Goal: Information Seeking & Learning: Learn about a topic

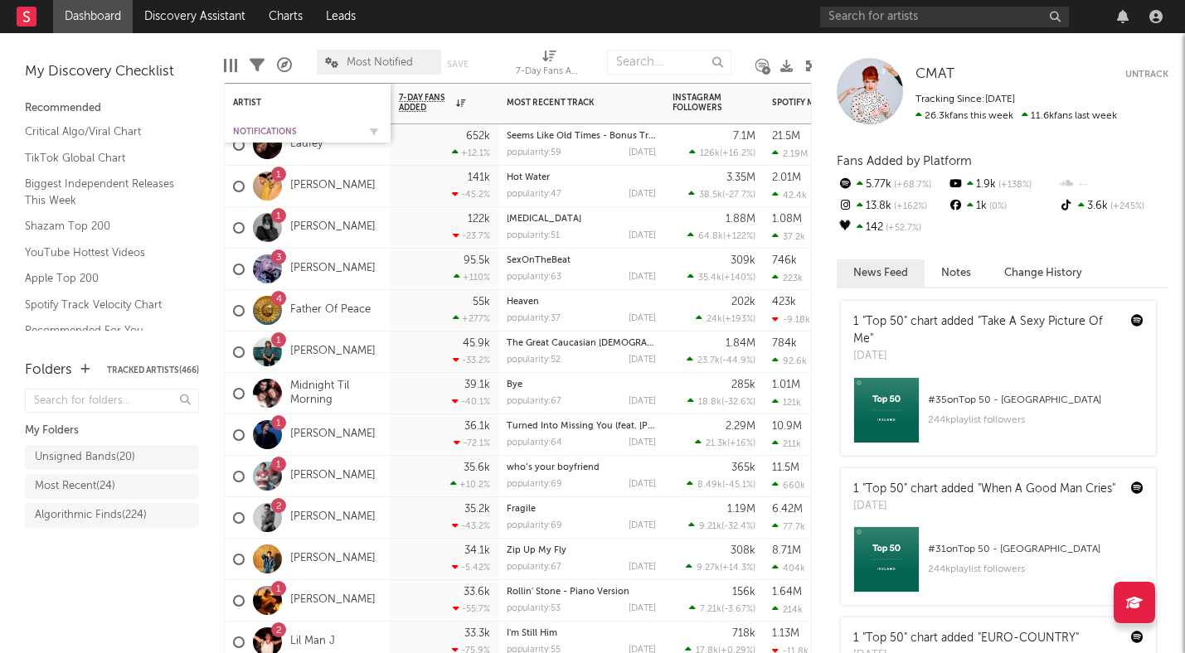
click at [254, 128] on div "Notifications" at bounding box center [295, 132] width 124 height 10
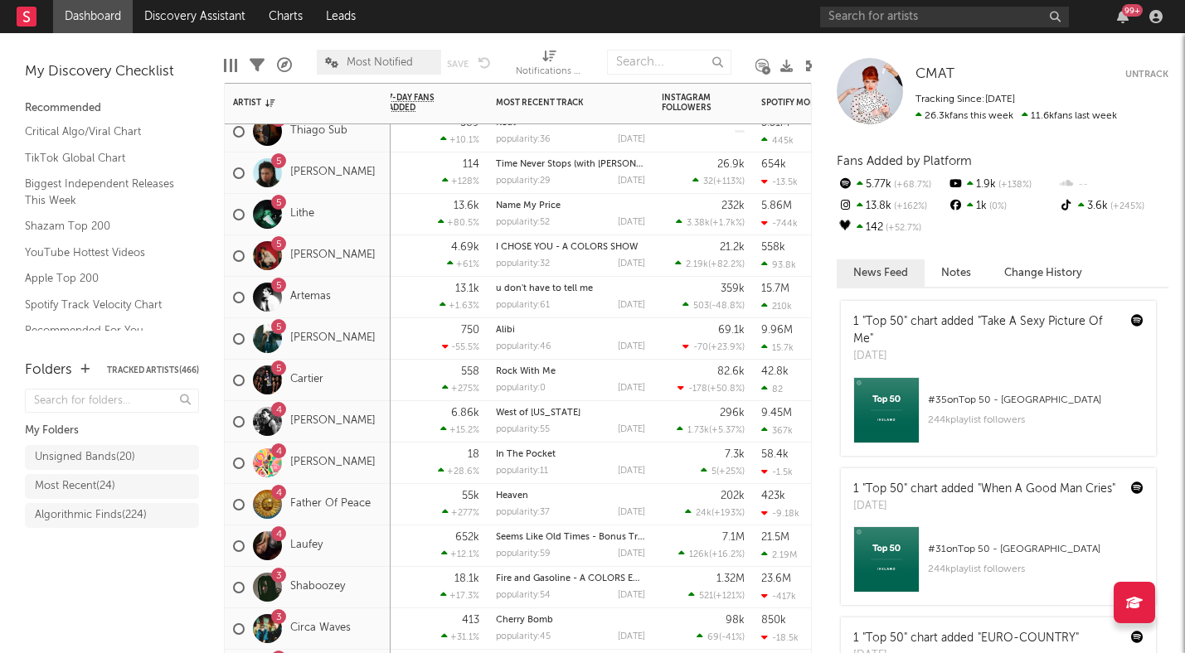
click at [340, 520] on div "4 Father Of Peace" at bounding box center [302, 505] width 138 height 48
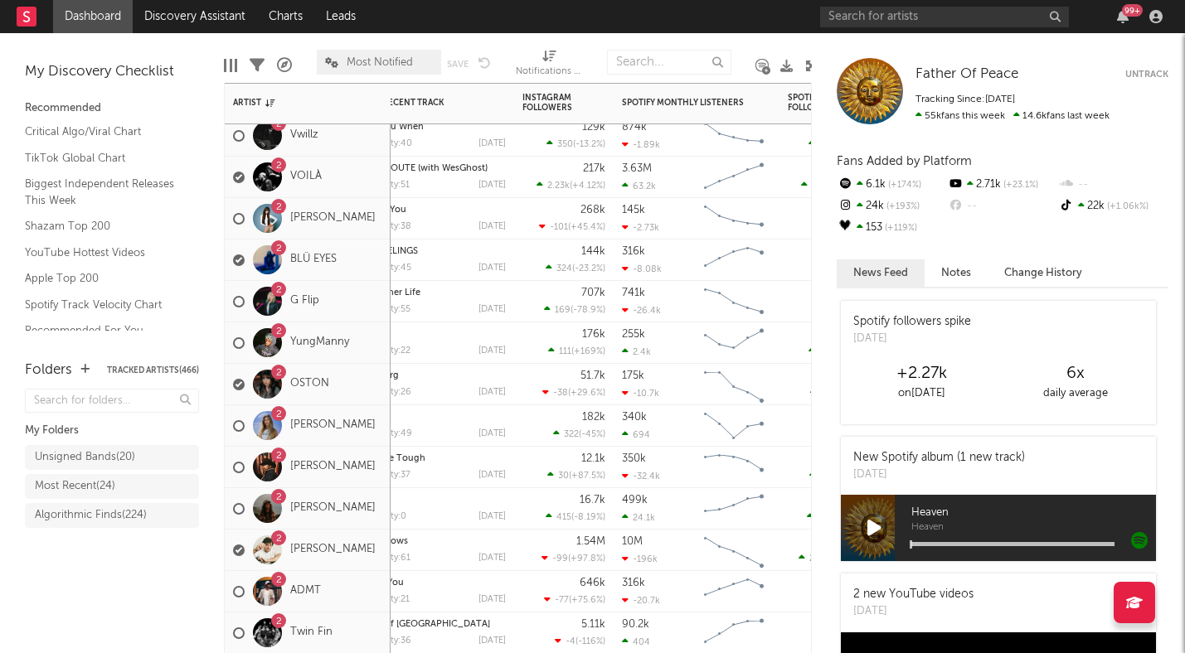
click at [366, 442] on div "2 Bellah Mae" at bounding box center [308, 426] width 166 height 41
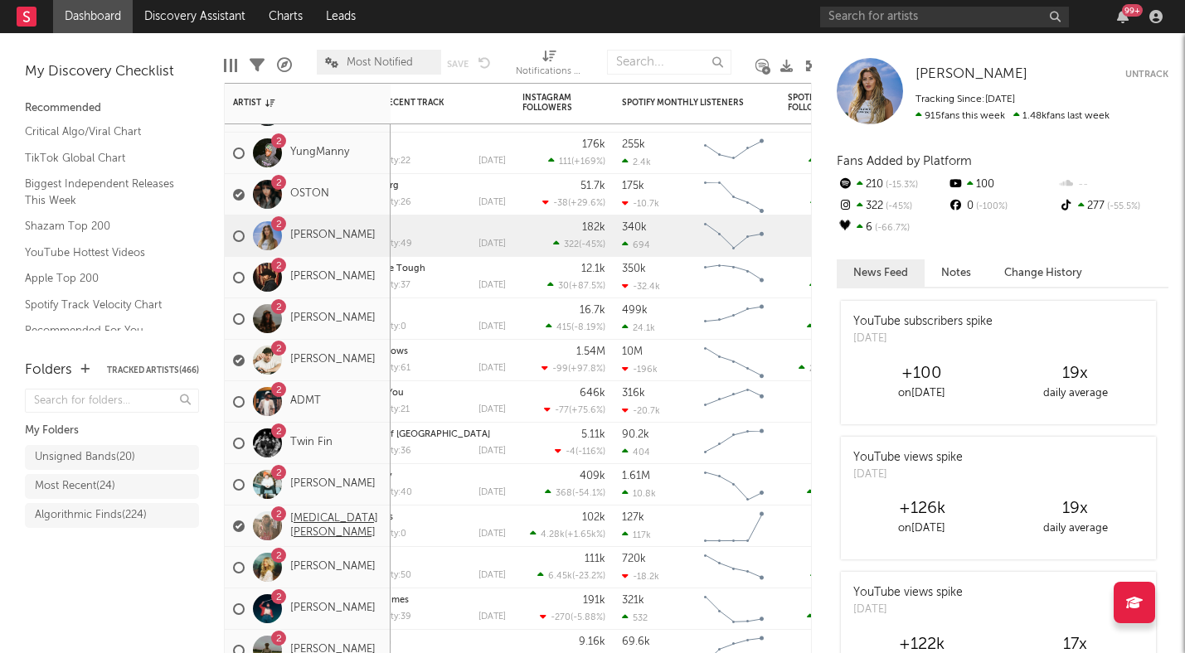
click at [328, 529] on link "Kyra Fields" at bounding box center [336, 526] width 92 height 28
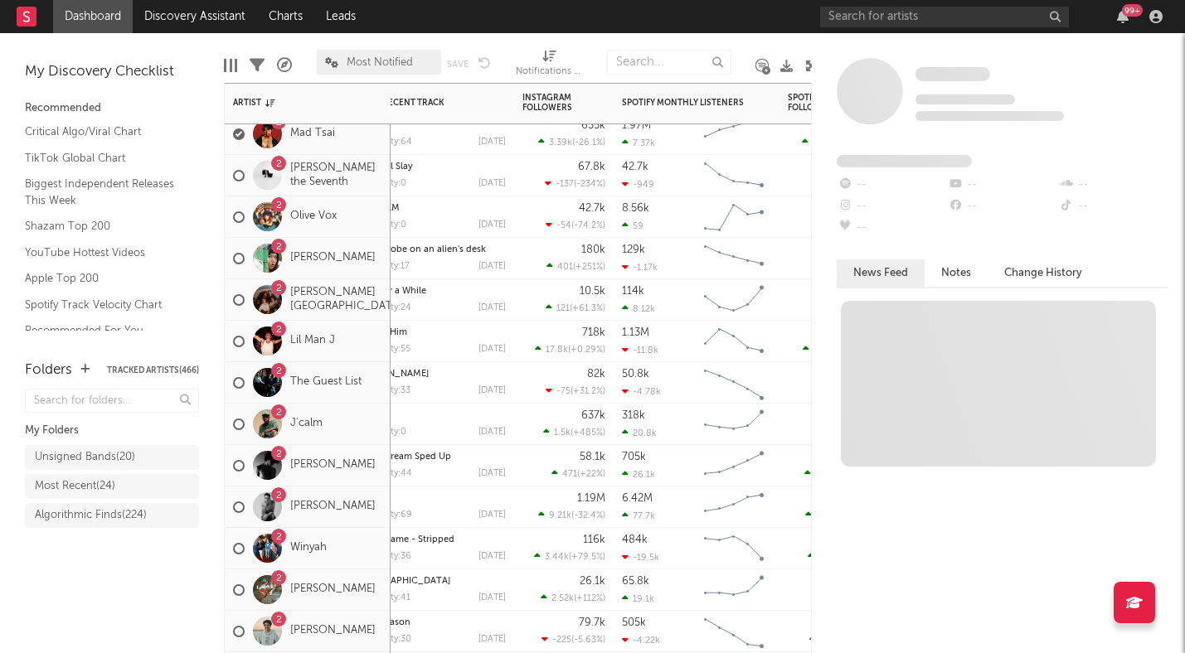
click at [376, 523] on div "2 Cameron Whitcomb" at bounding box center [304, 507] width 143 height 48
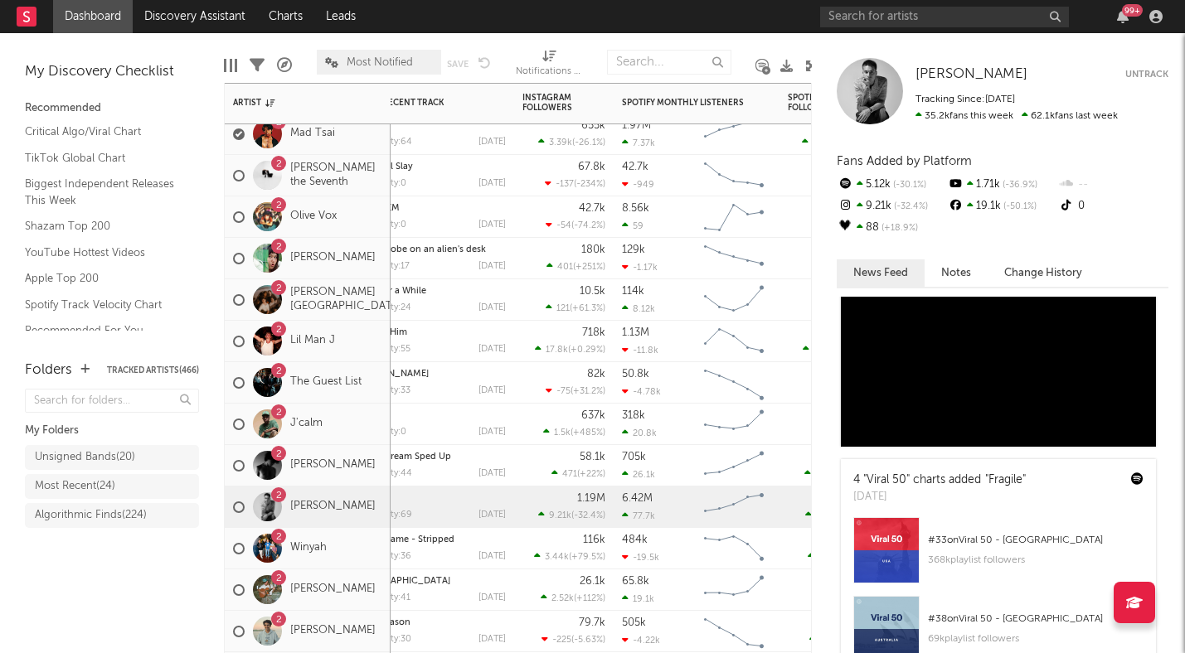
scroll to position [788, 0]
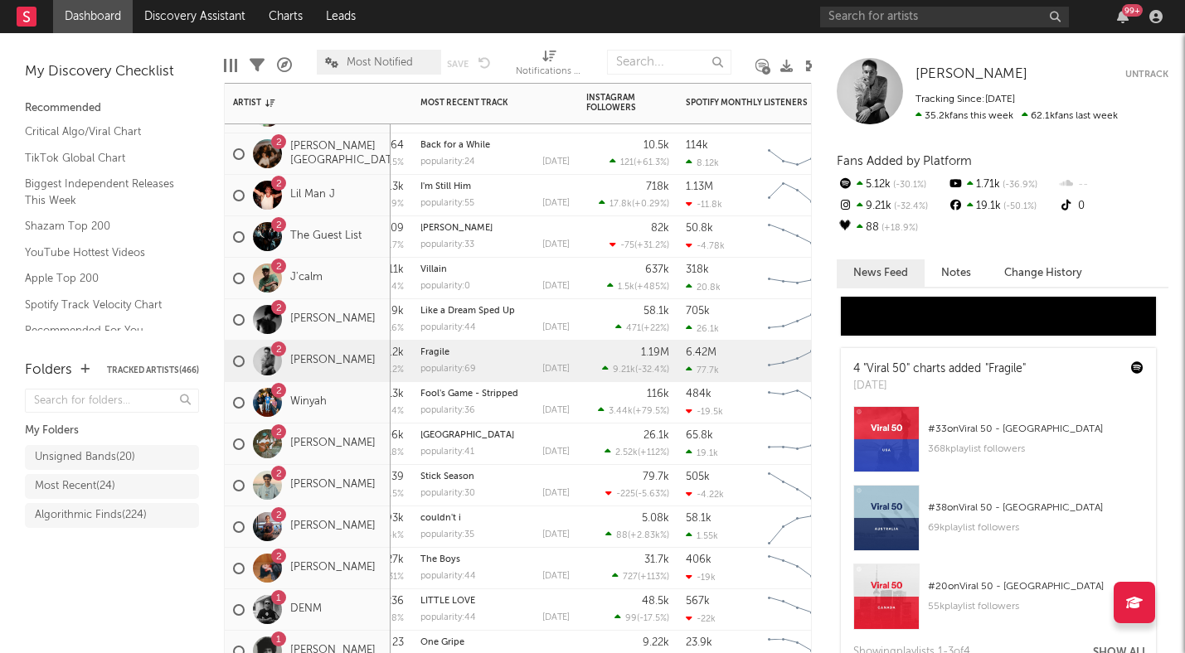
click at [373, 460] on div "2 Luke Borchelt" at bounding box center [308, 444] width 166 height 41
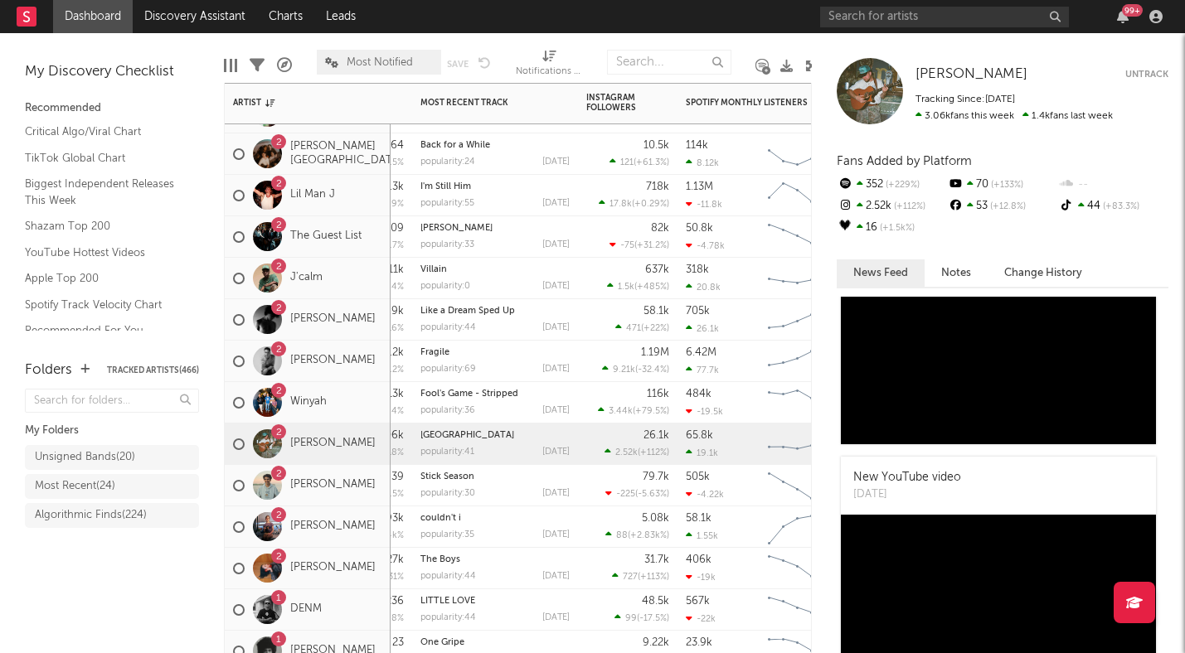
scroll to position [741, 0]
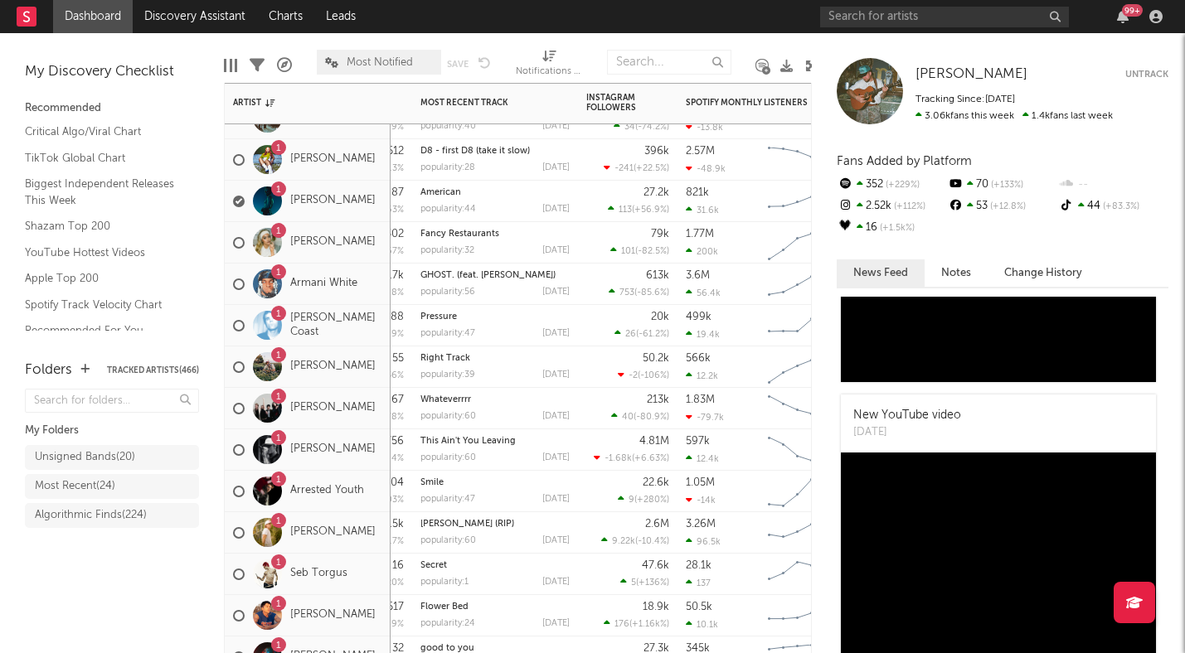
click at [335, 468] on div "1 Arrested Youth" at bounding box center [298, 492] width 131 height 48
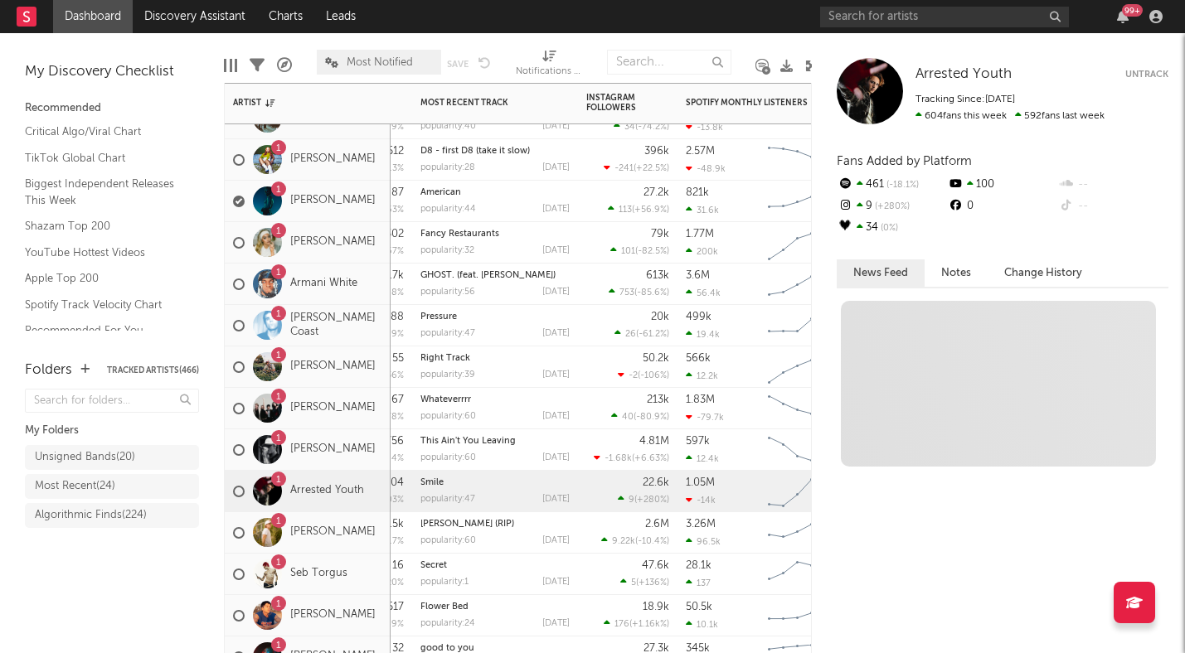
scroll to position [0, 0]
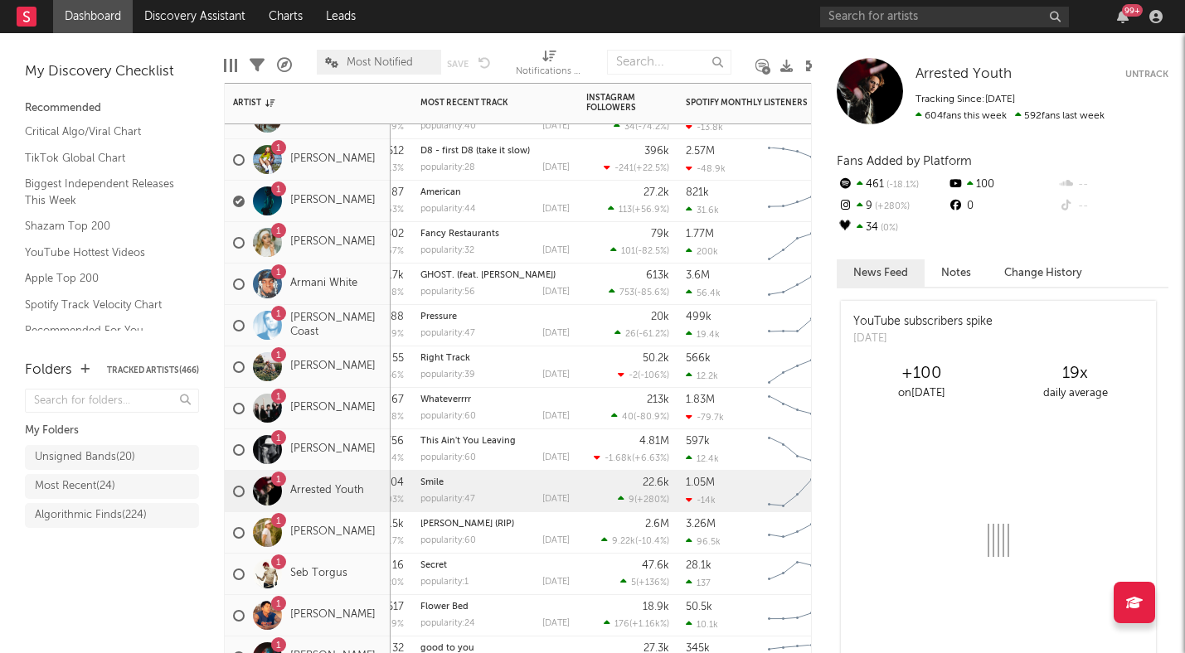
click at [378, 463] on div "1 Tayler Holder" at bounding box center [308, 450] width 166 height 41
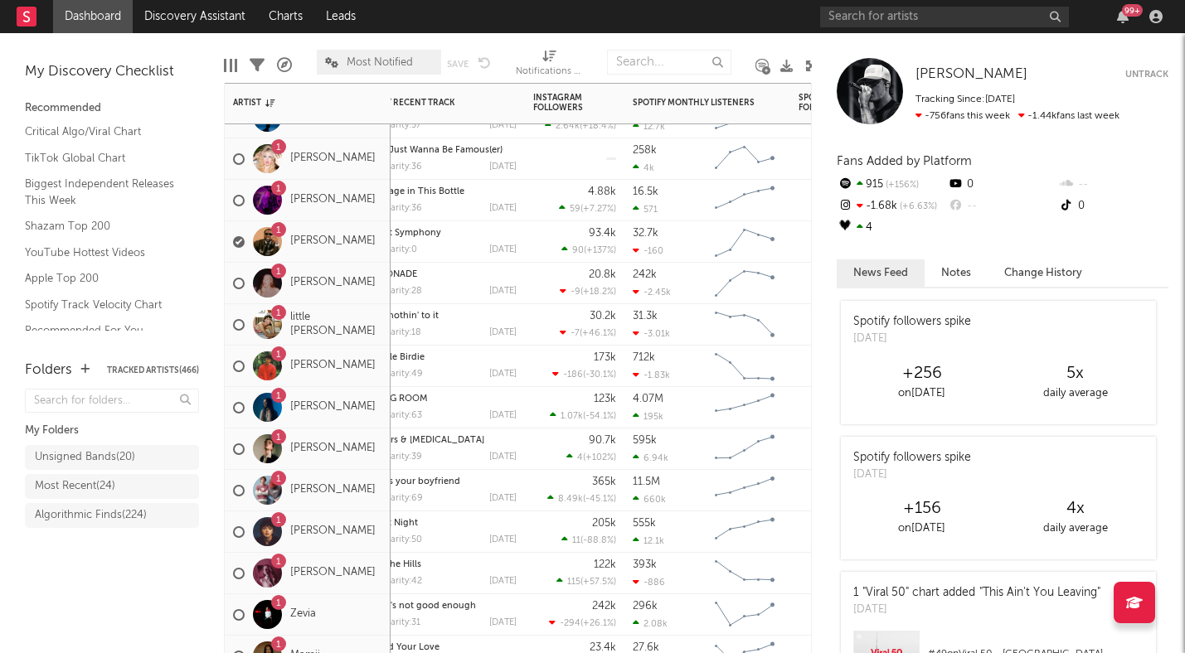
click at [376, 424] on div "1 maryjo" at bounding box center [308, 407] width 166 height 41
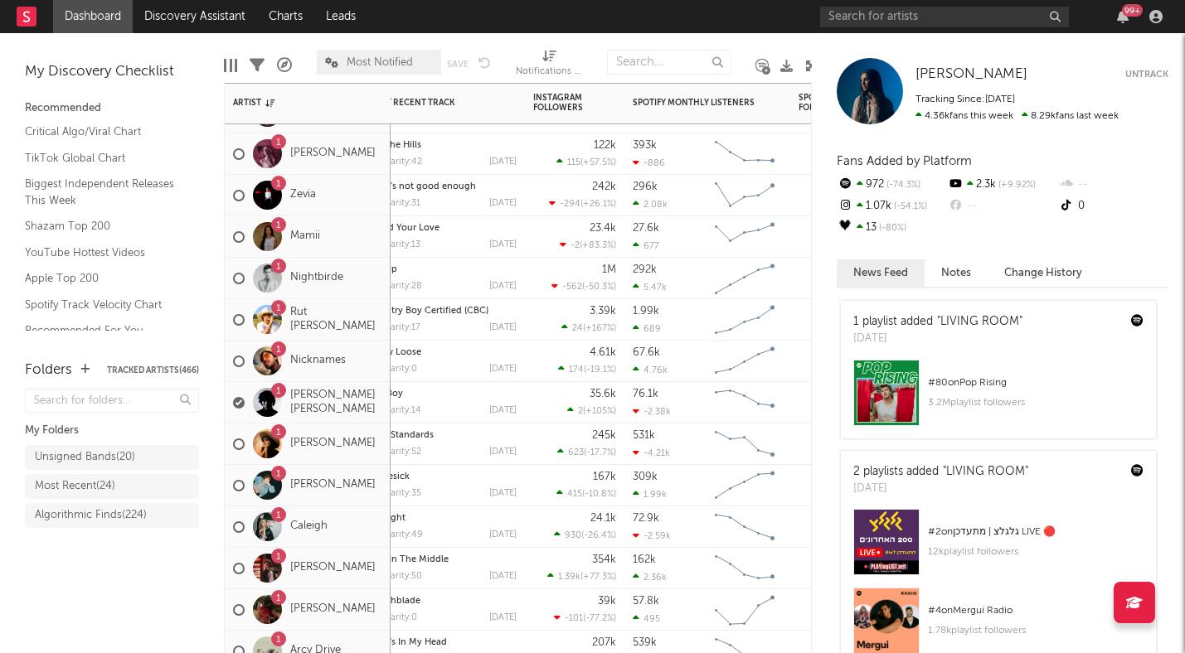
click at [380, 338] on div "1 Rut Spence" at bounding box center [308, 319] width 166 height 41
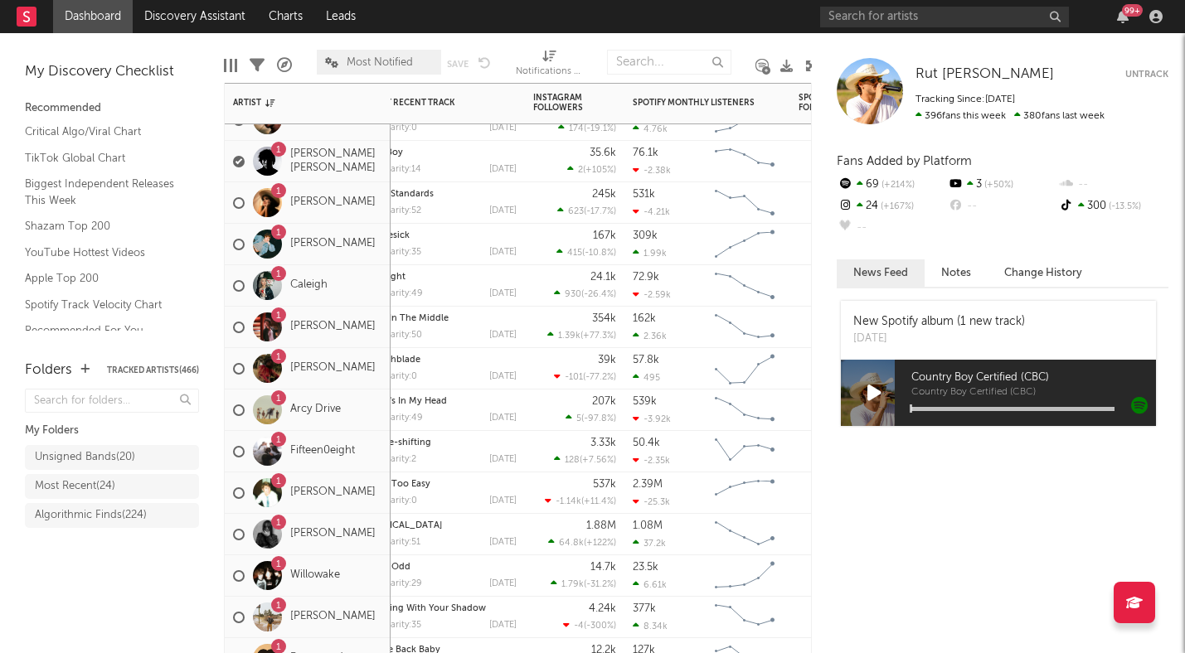
click at [367, 424] on div "1 Arcy Drive" at bounding box center [308, 410] width 166 height 41
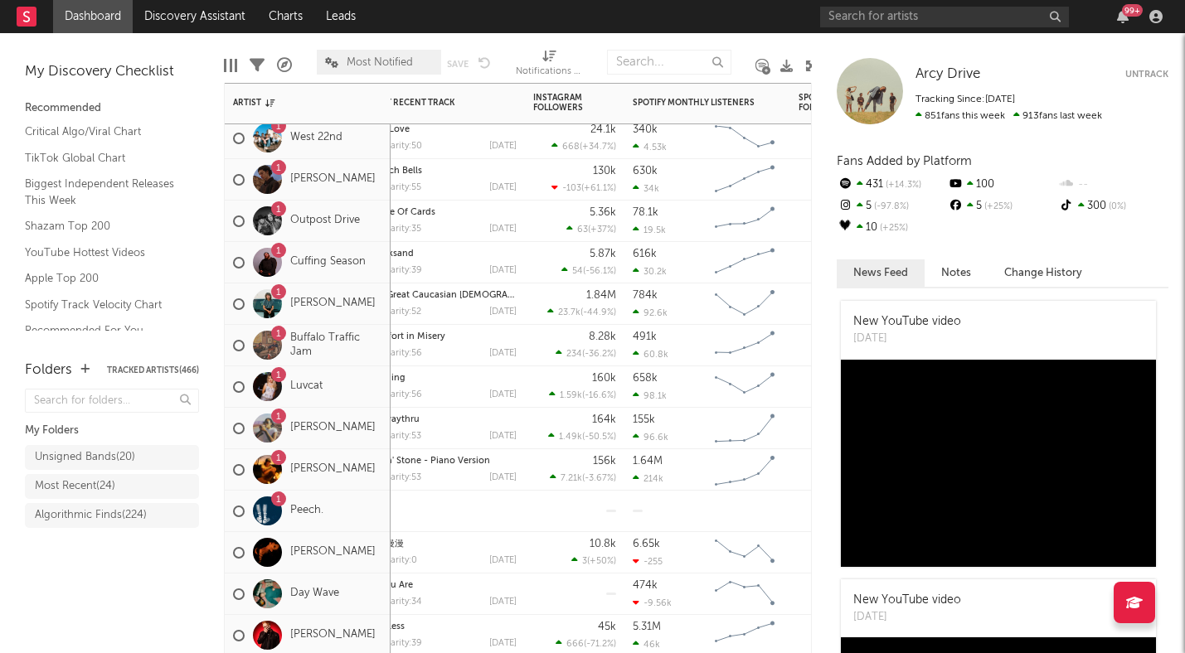
click at [374, 68] on span "Most Notified" at bounding box center [379, 62] width 124 height 25
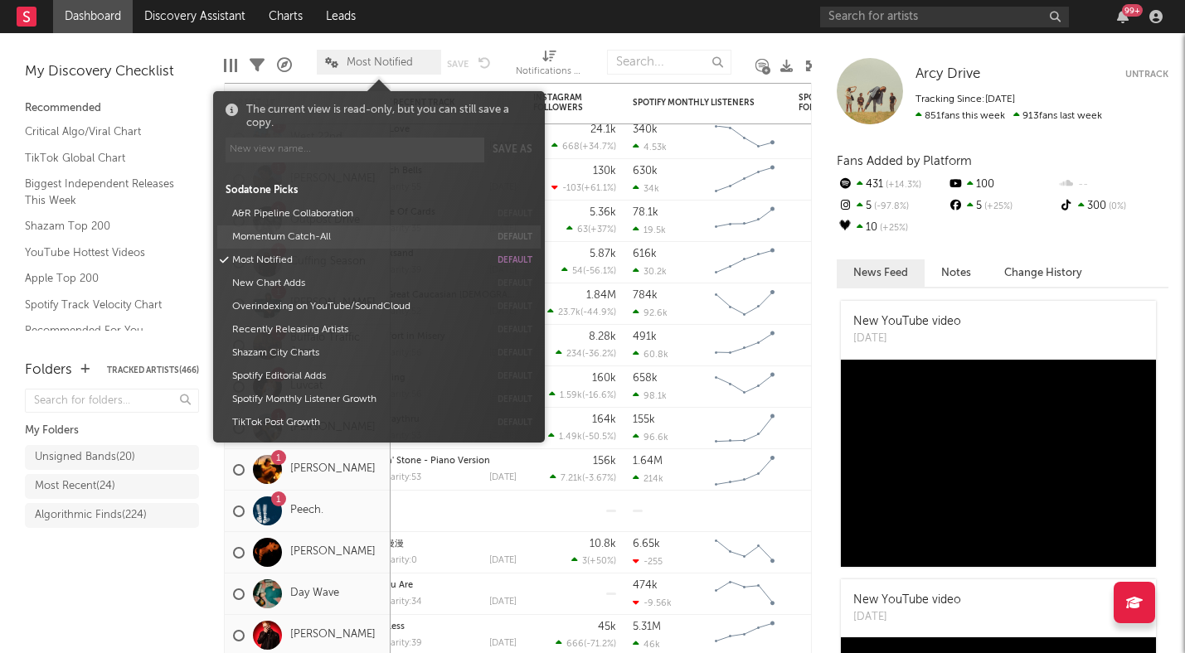
click at [289, 233] on button "Momentum Catch-All" at bounding box center [357, 237] width 263 height 23
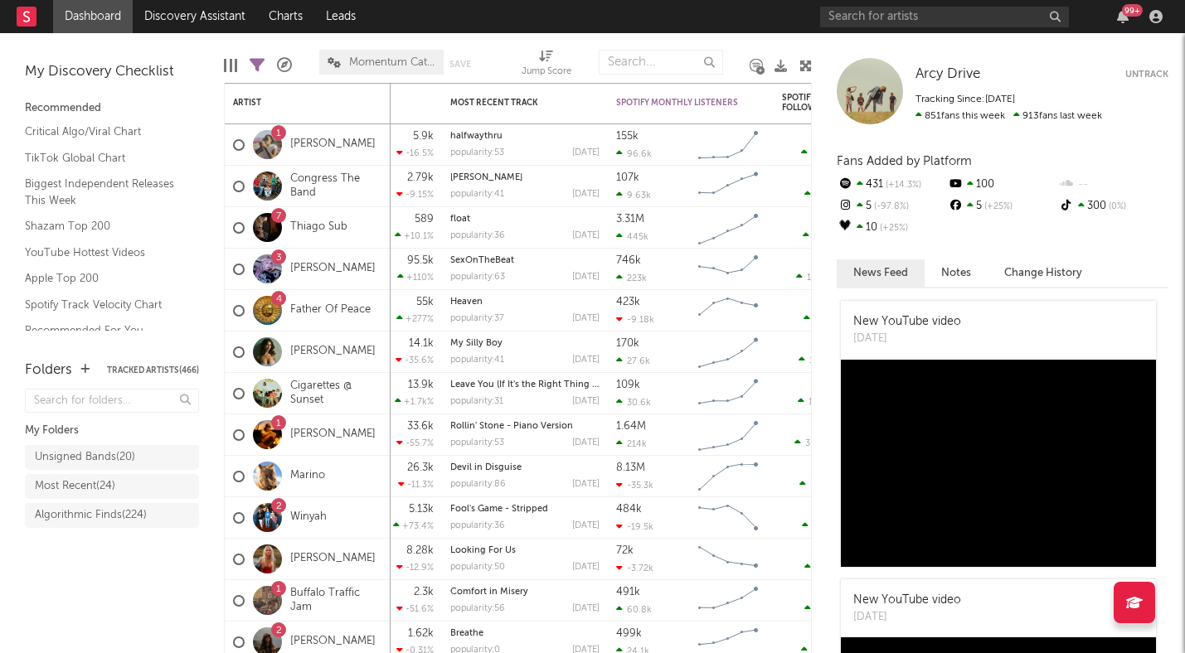
click at [97, 610] on div "Folders Tracked Artists ( 466 ) My Folders Unsigned Bands ( 20 ) Most Recent ( …" at bounding box center [112, 498] width 224 height 310
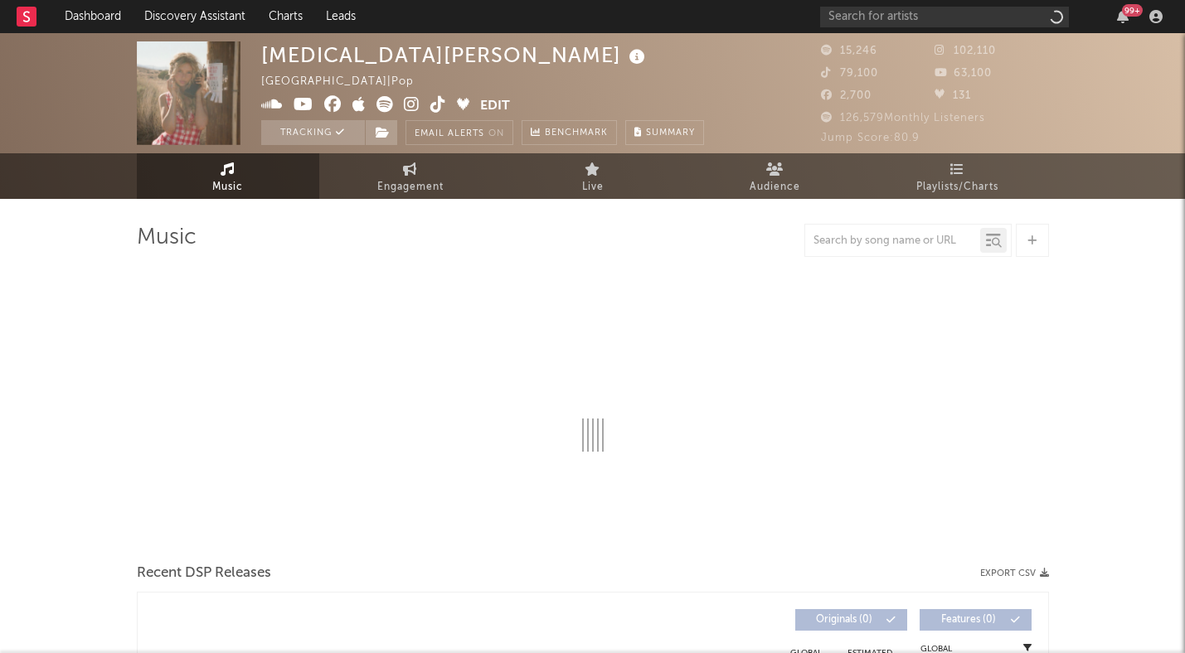
select select "6m"
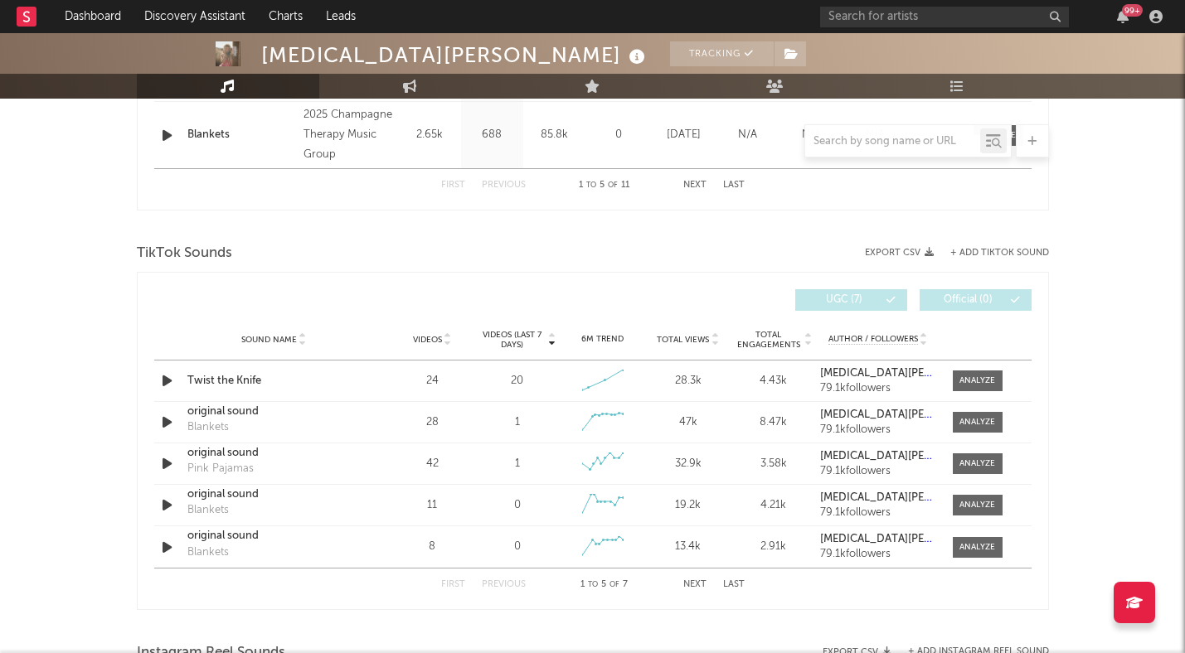
scroll to position [1022, 0]
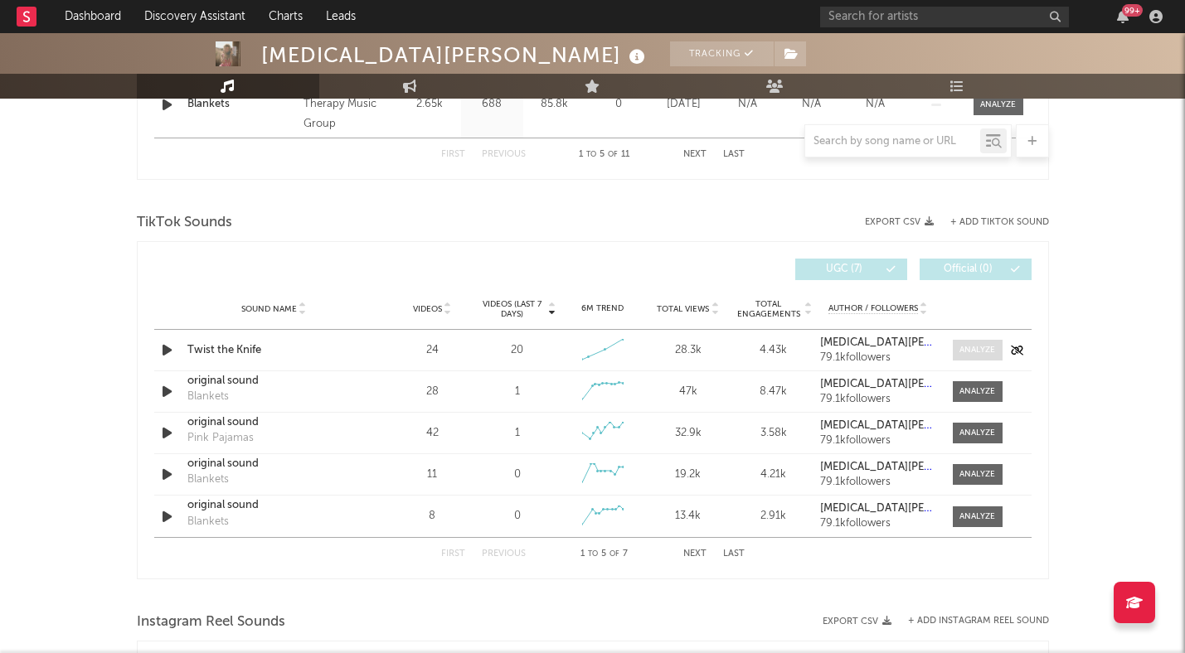
click at [977, 352] on div at bounding box center [977, 350] width 36 height 12
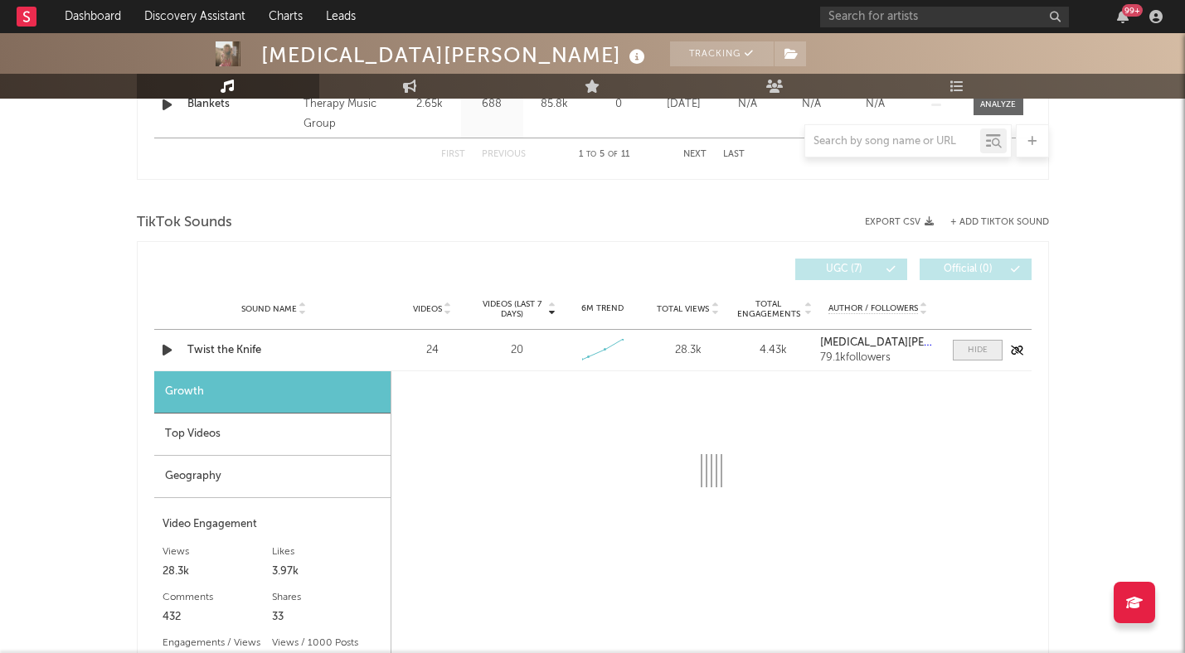
select select "1w"
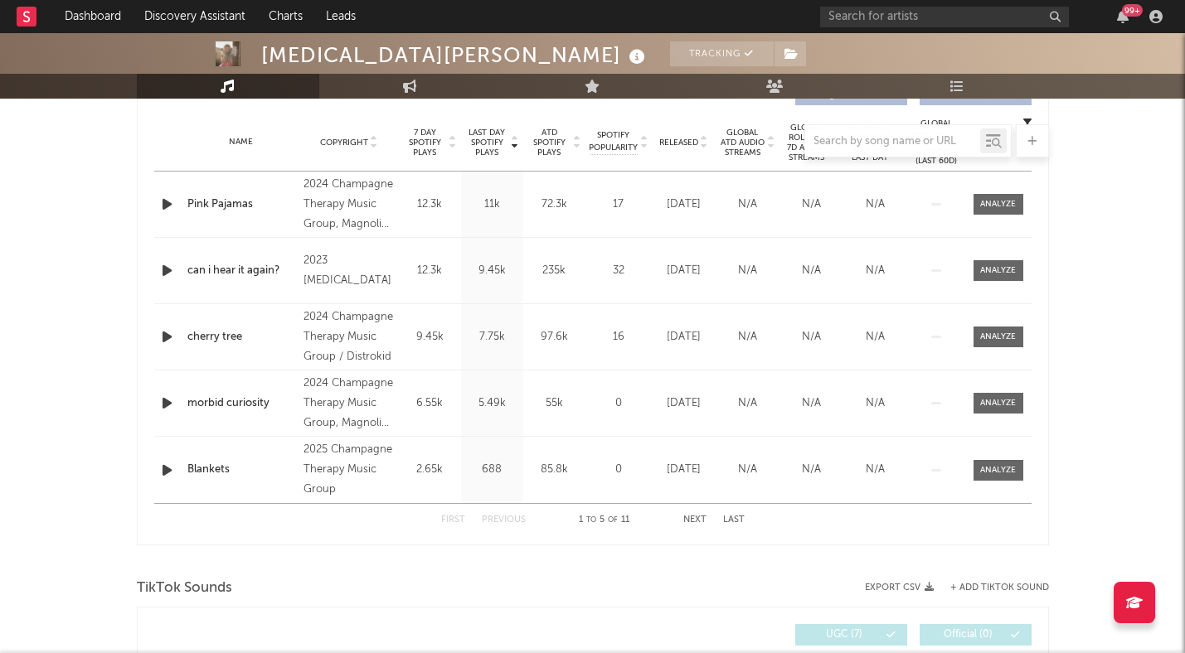
scroll to position [644, 0]
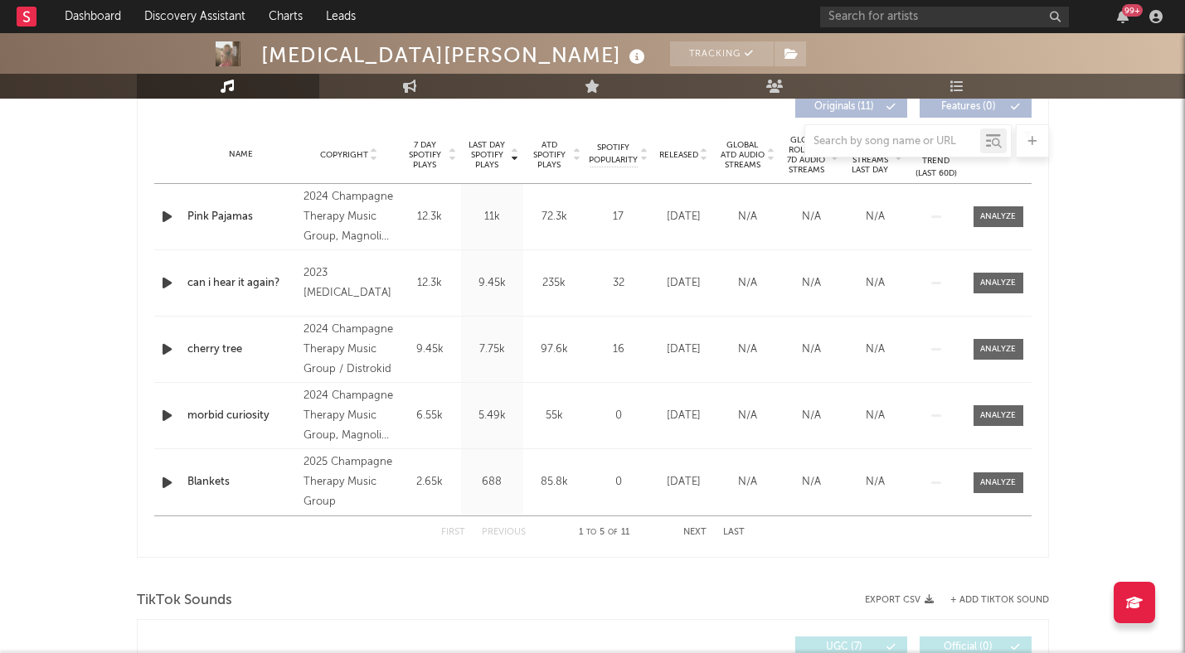
click at [700, 532] on button "Next" at bounding box center [694, 532] width 23 height 9
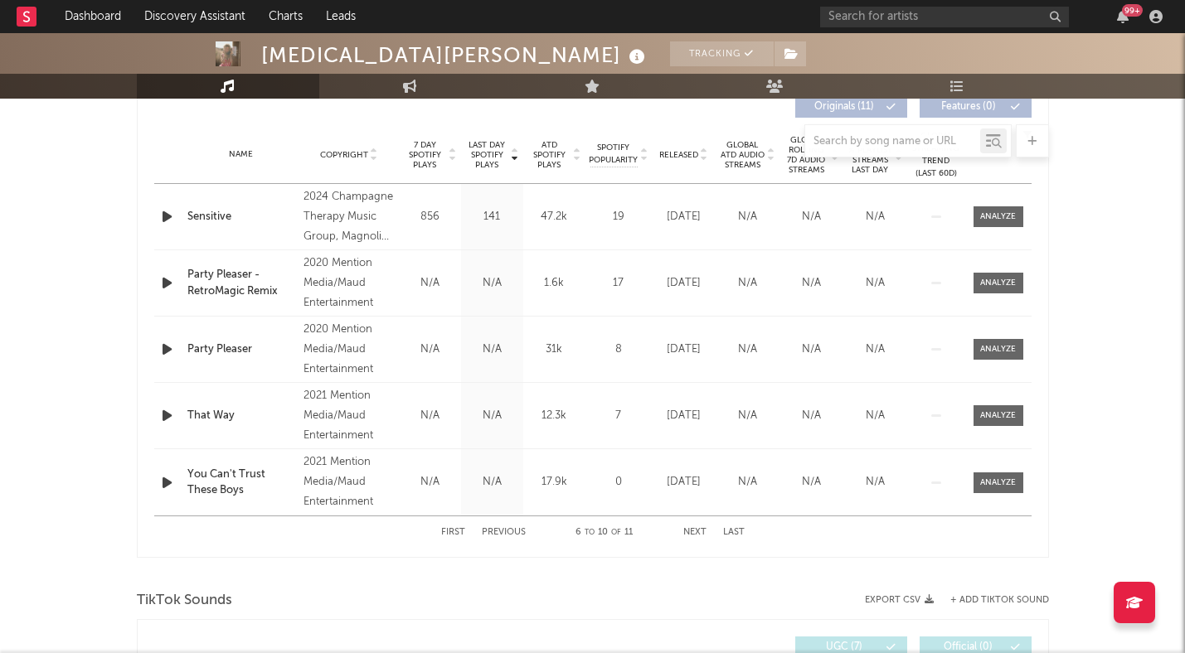
click at [700, 532] on button "Next" at bounding box center [694, 532] width 23 height 9
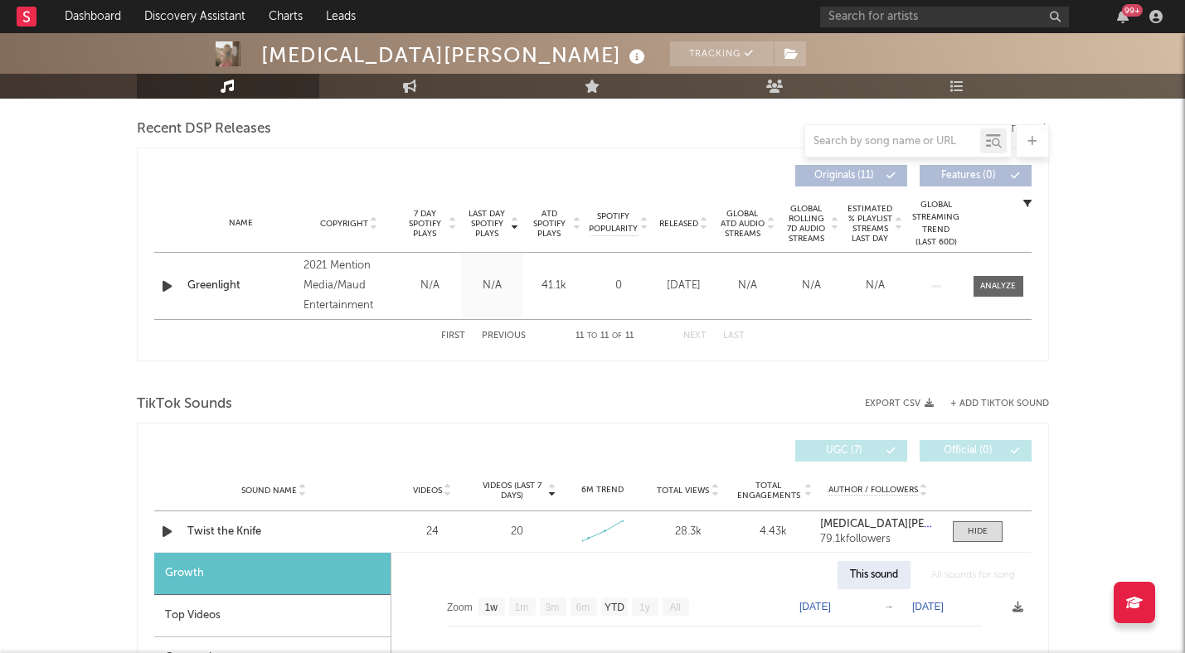
scroll to position [438, 0]
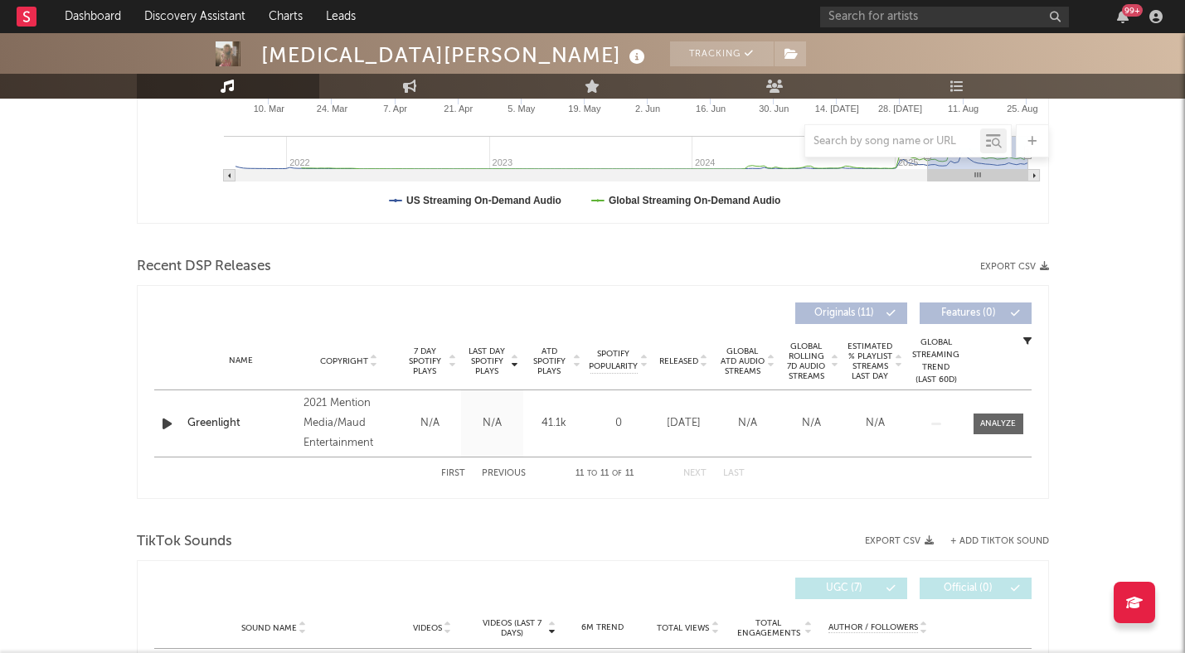
click at [444, 472] on button "First" at bounding box center [453, 473] width 24 height 9
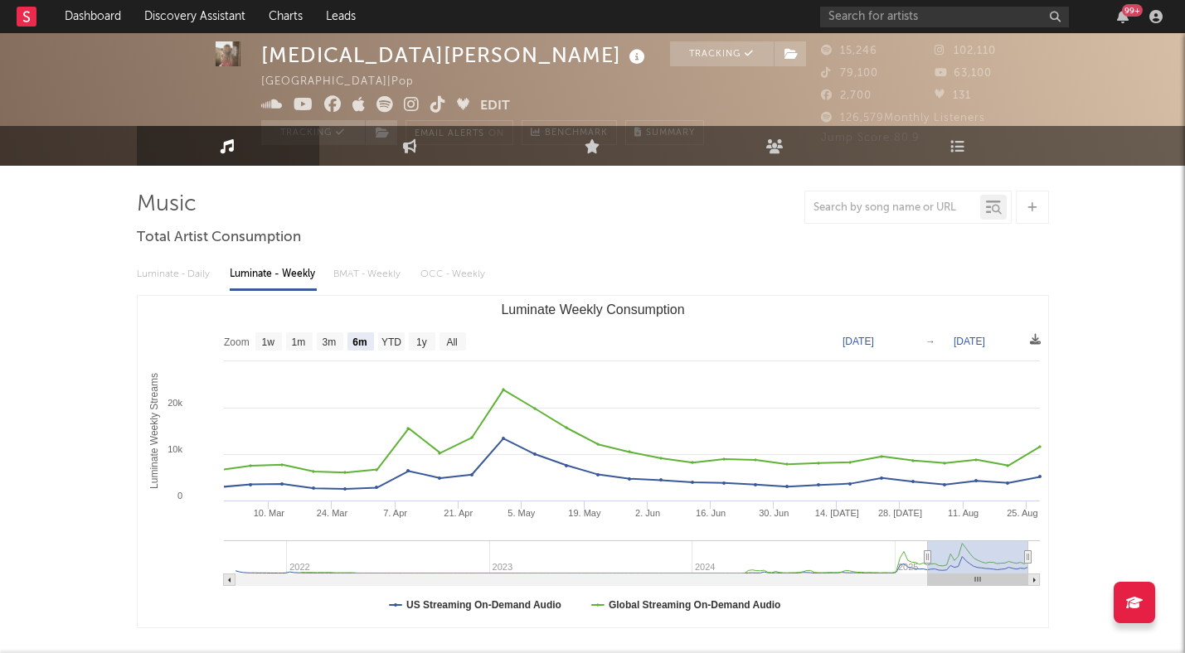
scroll to position [0, 0]
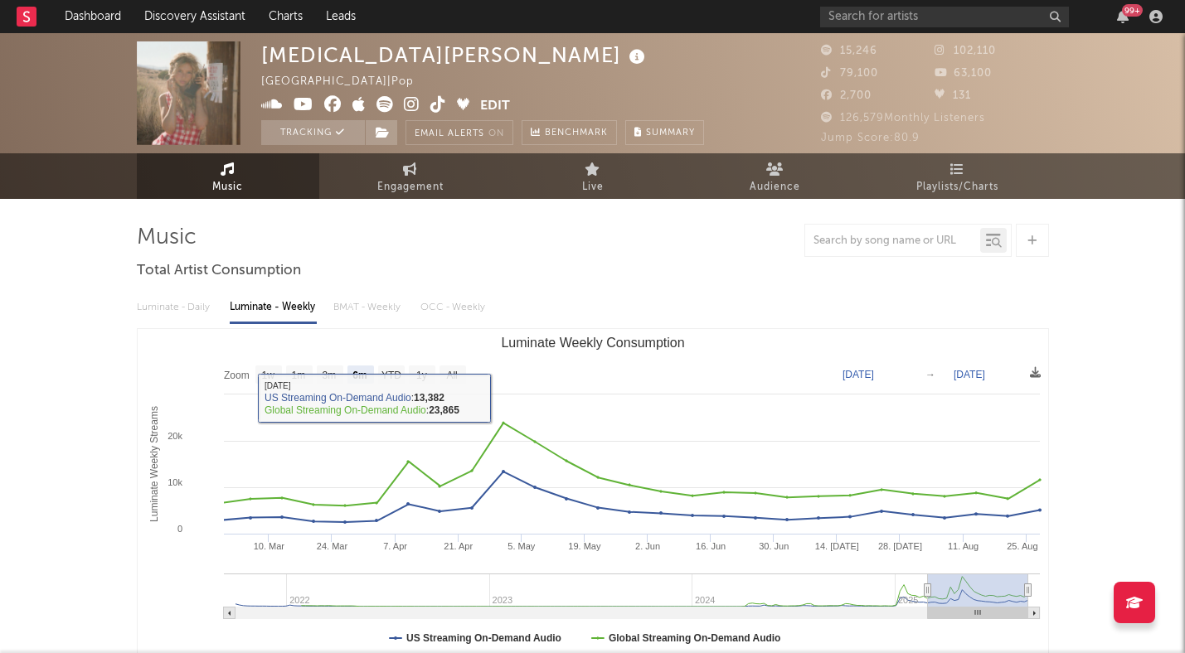
click at [172, 313] on div "Luminate - Daily Luminate - Weekly BMAT - Weekly OCC - Weekly" at bounding box center [593, 308] width 912 height 28
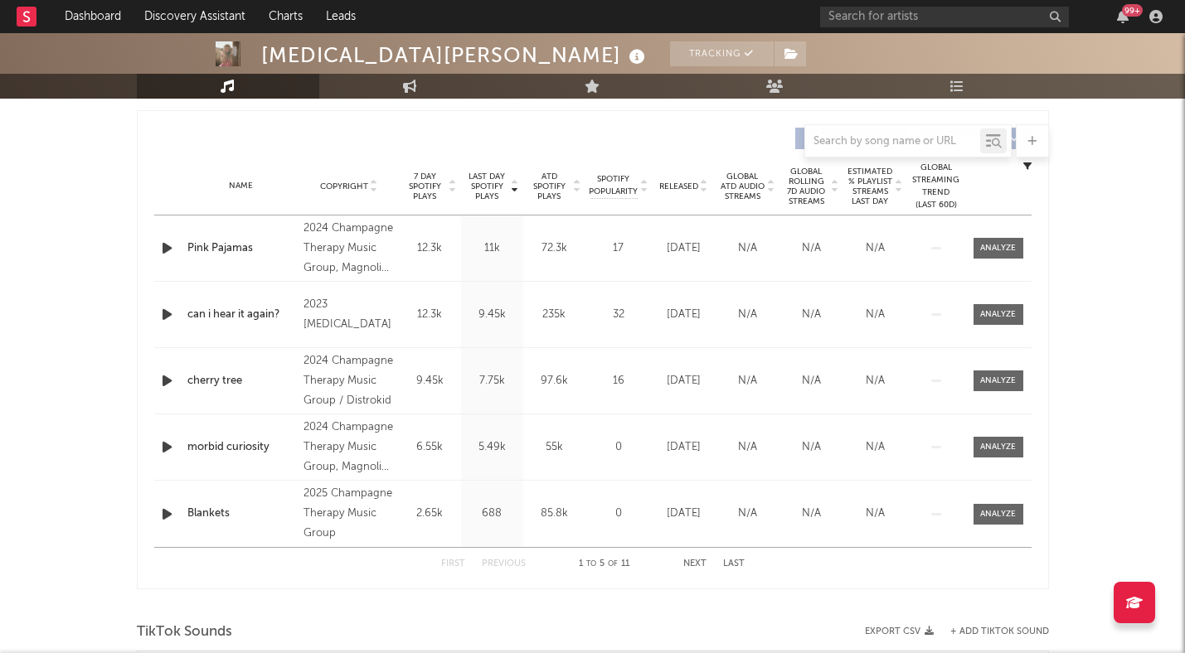
scroll to position [614, 0]
click at [686, 565] on button "Next" at bounding box center [694, 562] width 23 height 9
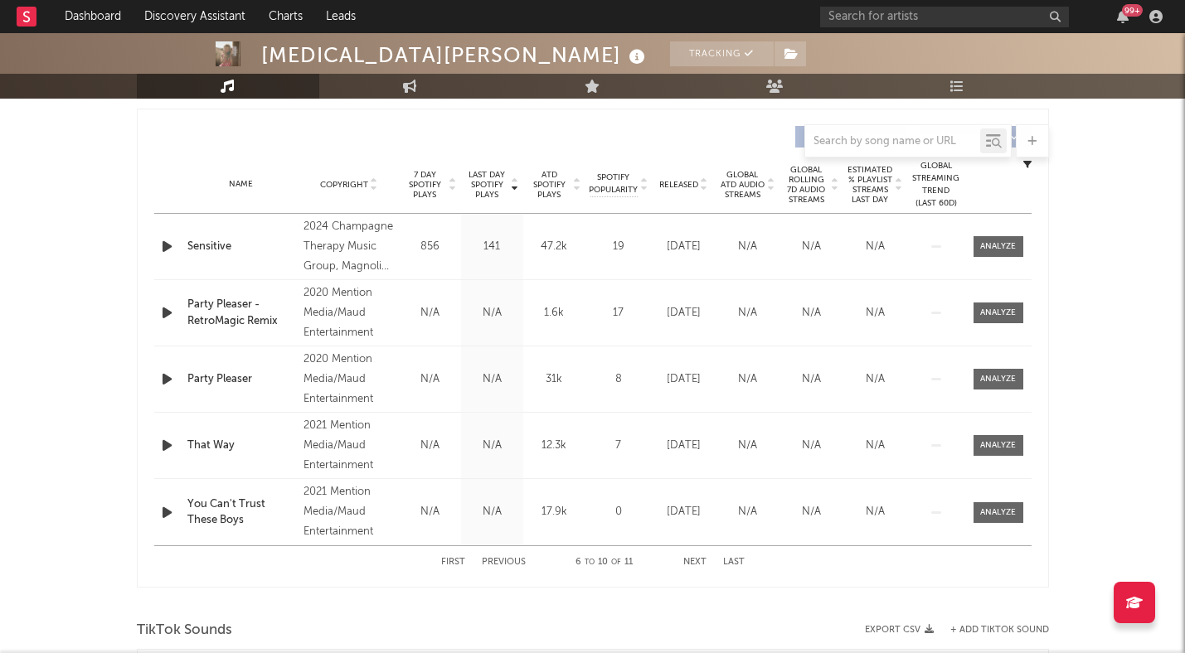
click at [686, 565] on button "Next" at bounding box center [694, 562] width 23 height 9
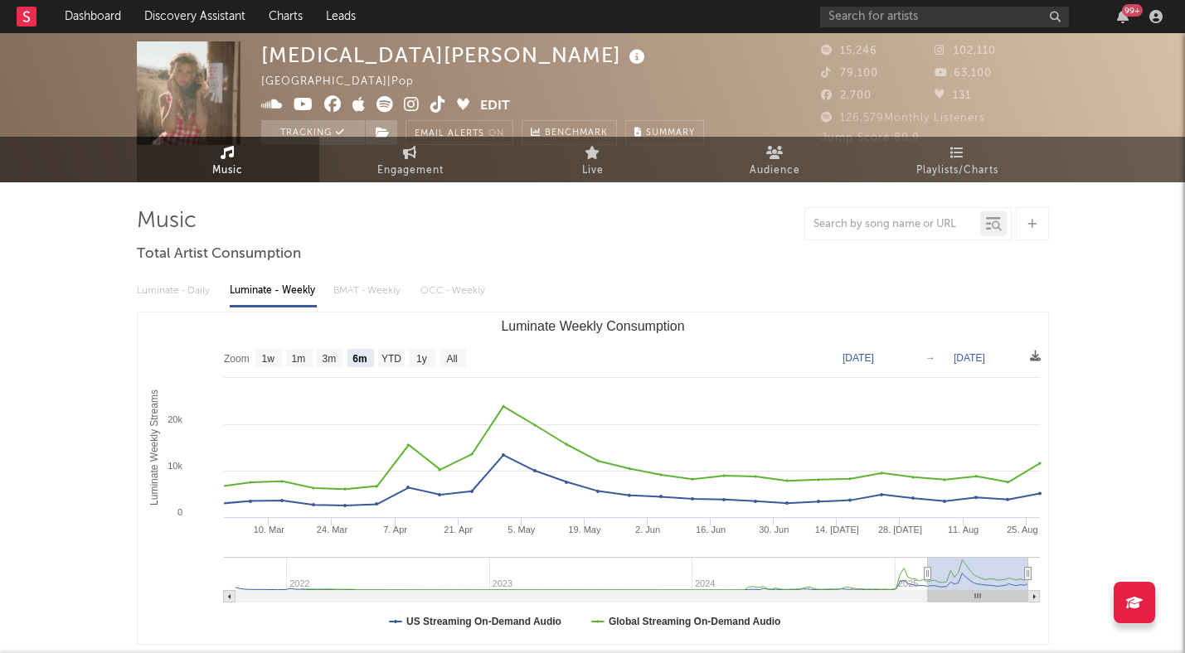
scroll to position [0, 0]
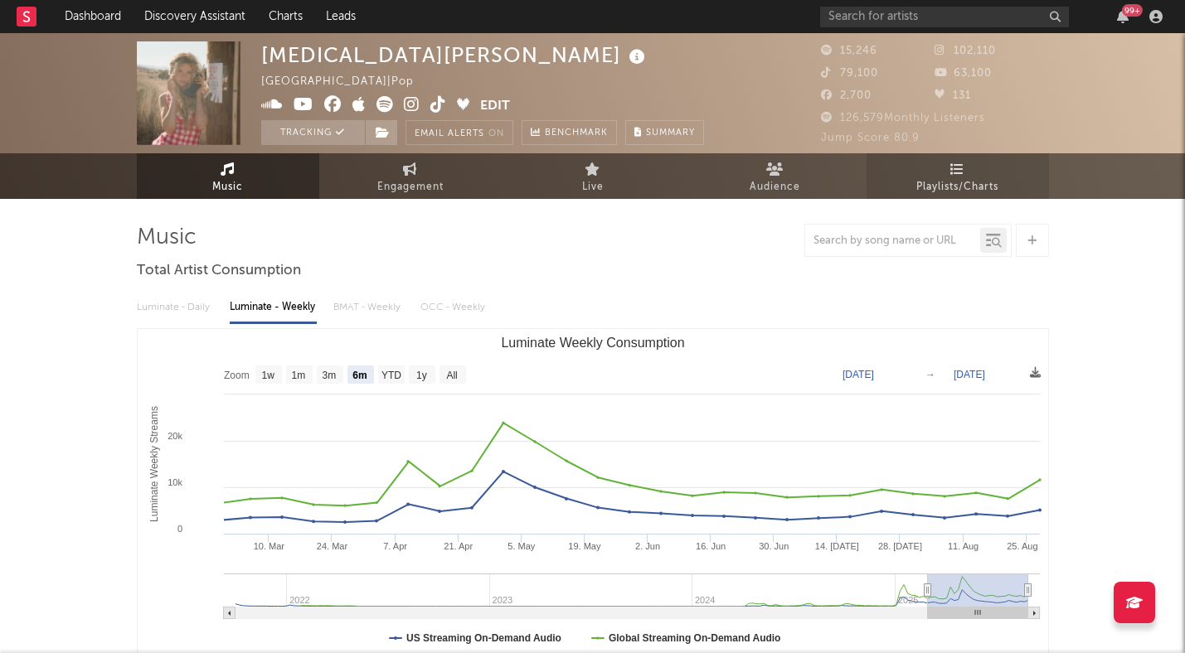
click at [935, 186] on span "Playlists/Charts" at bounding box center [957, 187] width 82 height 20
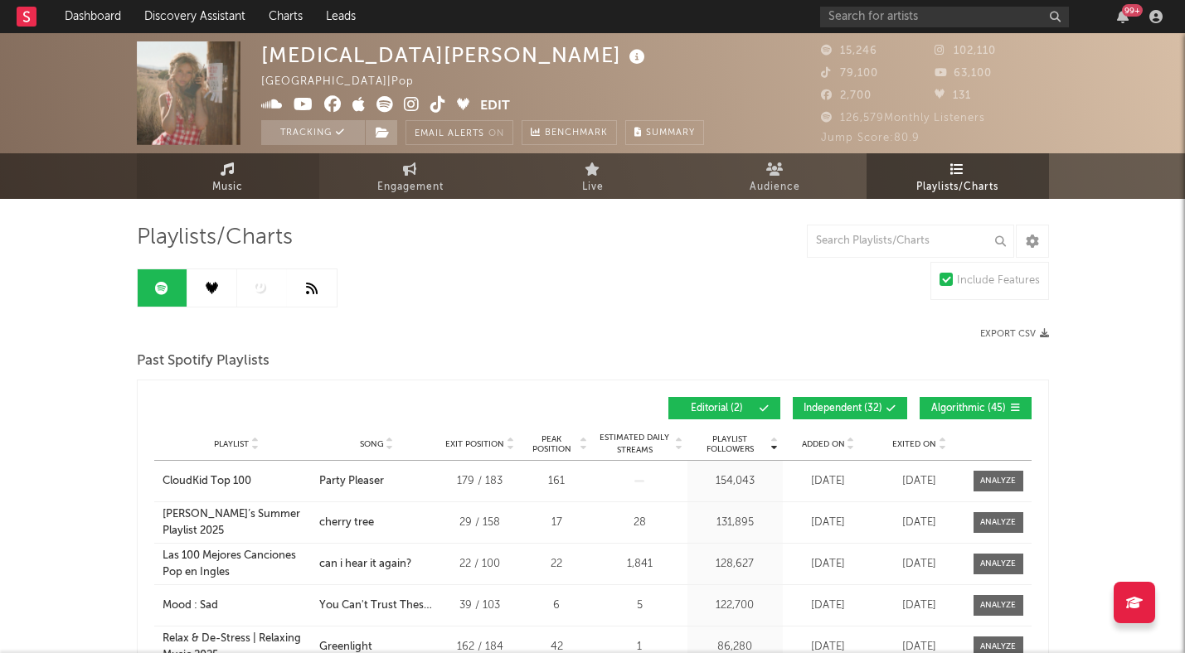
click at [239, 192] on span "Music" at bounding box center [227, 187] width 31 height 20
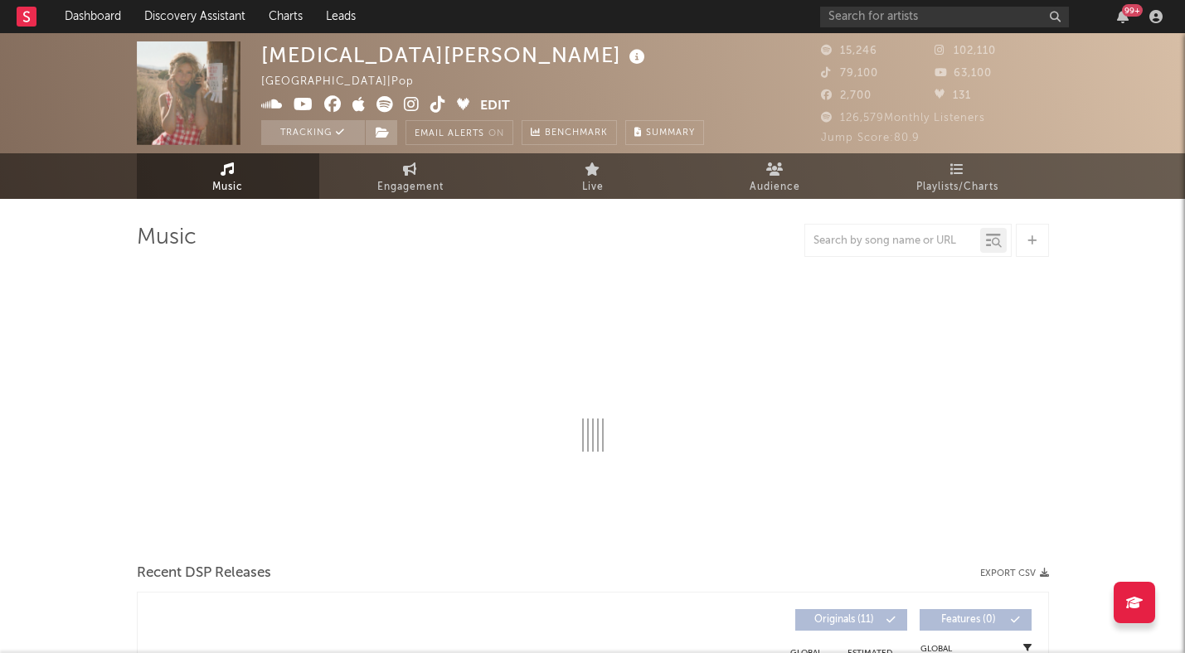
select select "6m"
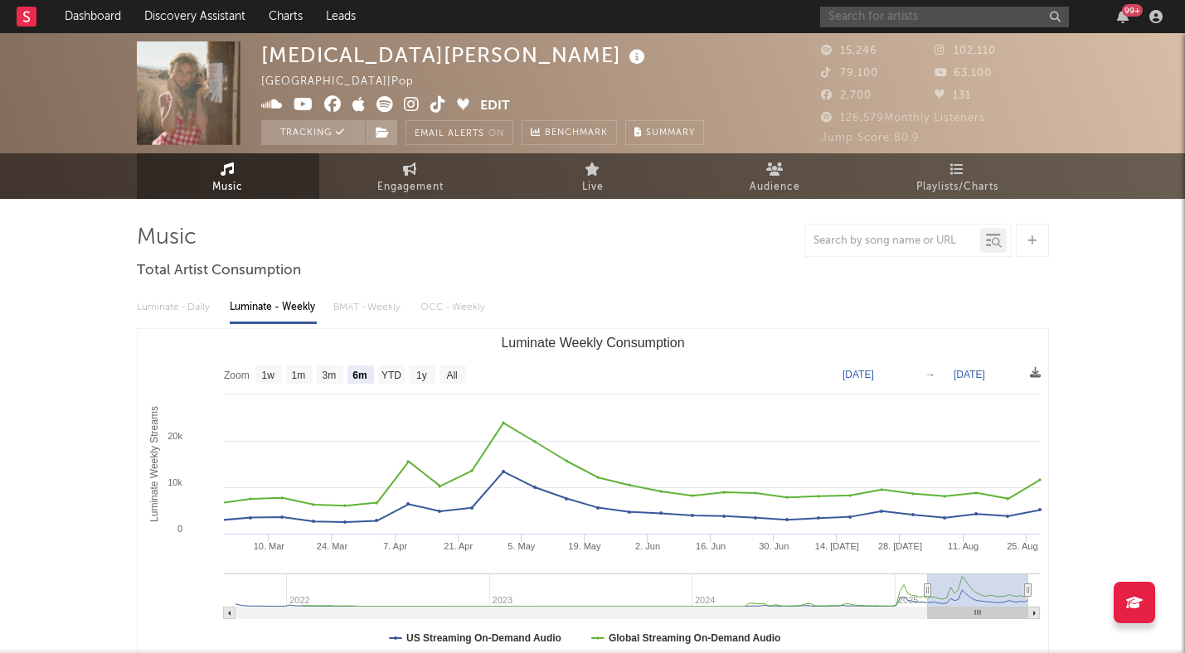
click at [937, 21] on input "text" at bounding box center [944, 17] width 249 height 21
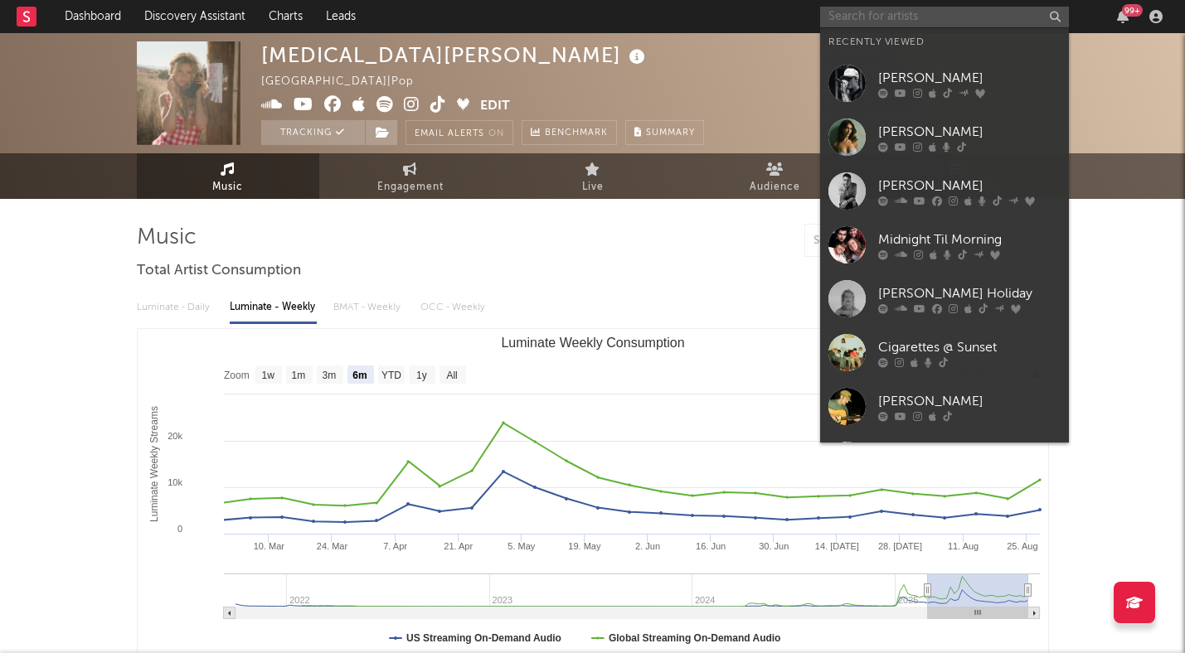
paste input "https://open.spotify.com/track/3JMkmu0xvAGRcJq9wpPEjv?si=1bb27f72880c432b"
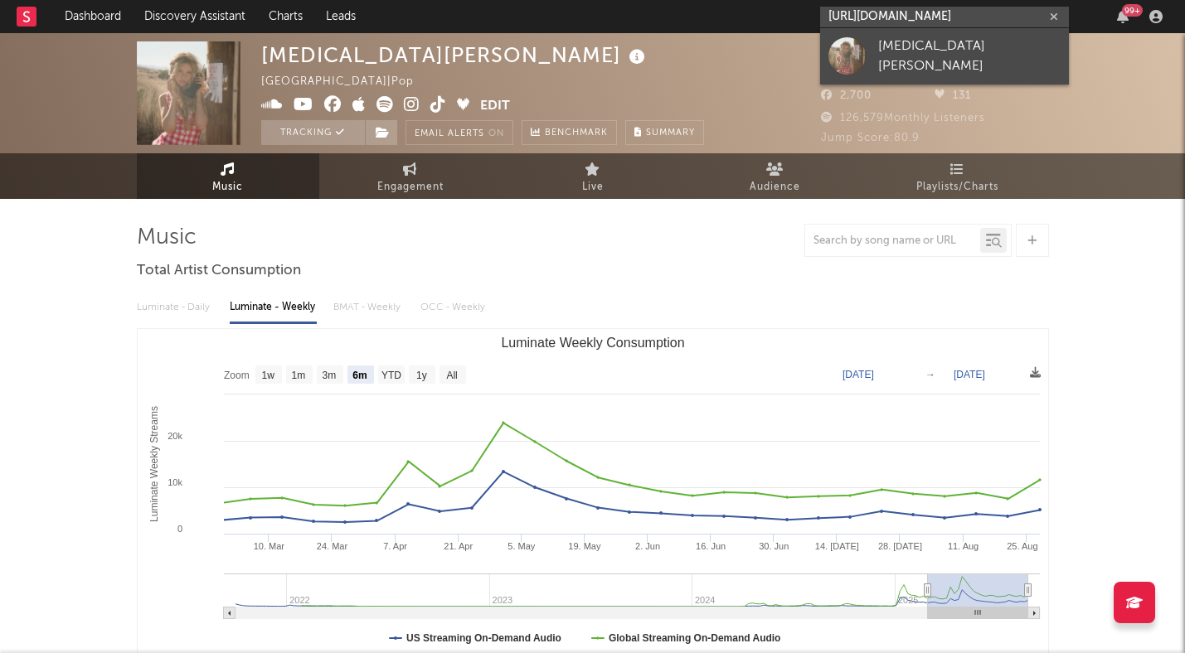
type input "https://open.spotify.com/track/3JMkmu0xvAGRcJq9wpPEjv?si=1bb27f72880c432b"
click at [930, 60] on div "Kyra Fields" at bounding box center [969, 56] width 182 height 40
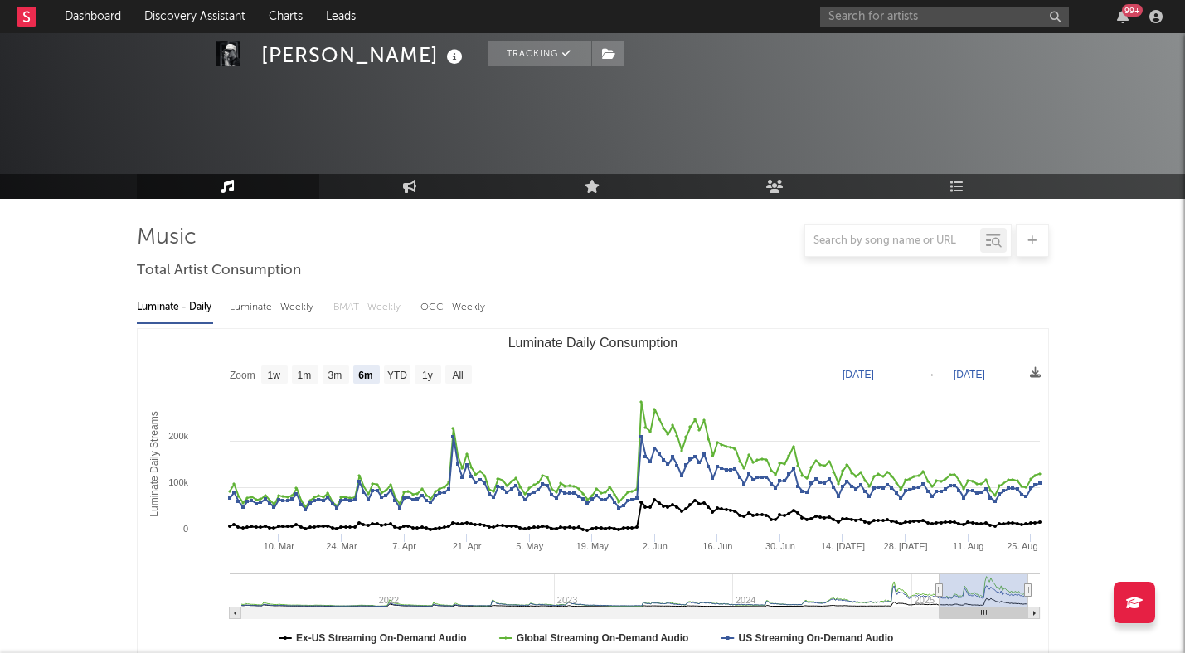
select select "6m"
select select "1w"
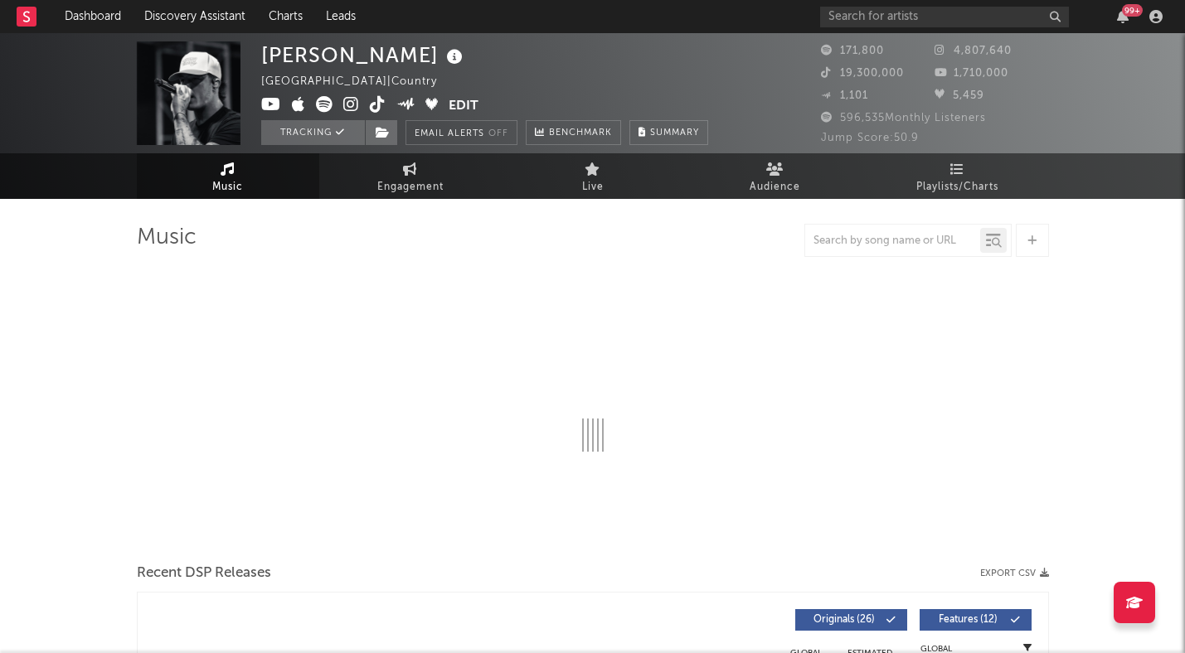
select select "6m"
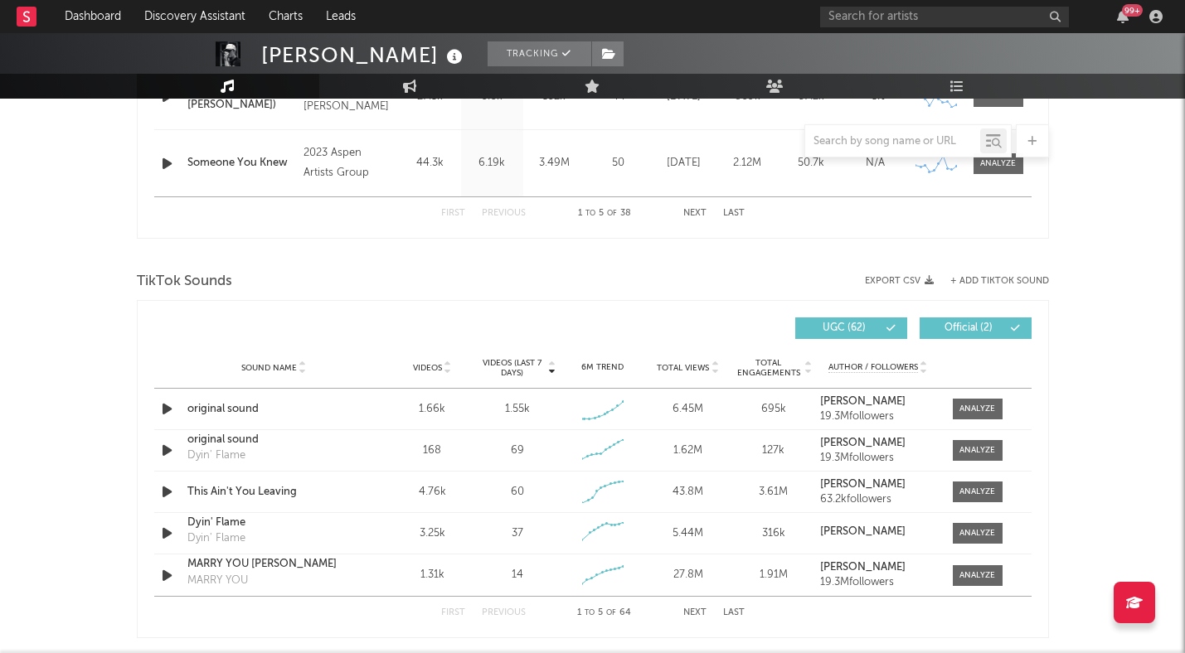
scroll to position [1025, 0]
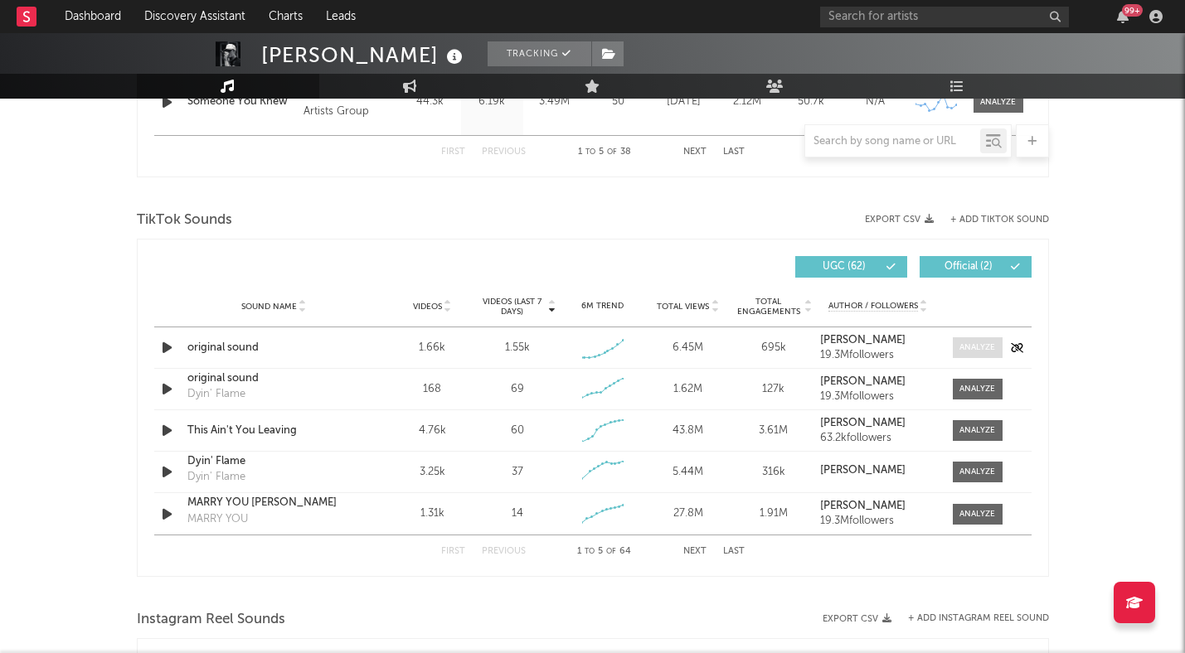
click at [973, 352] on div at bounding box center [977, 348] width 36 height 12
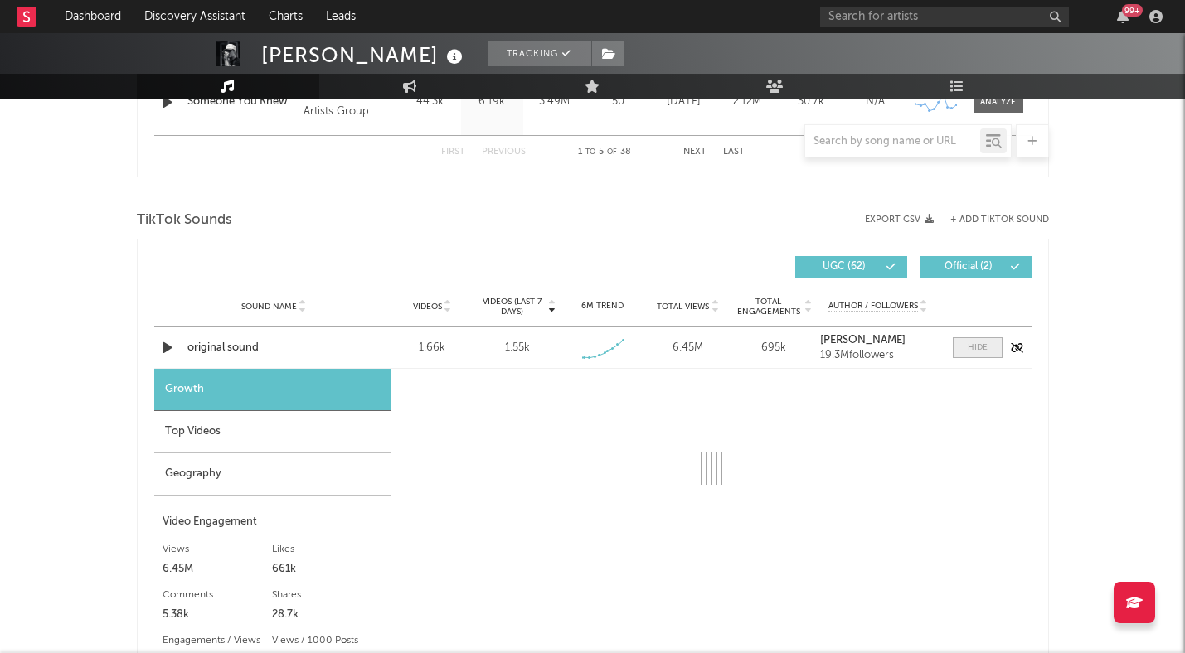
select select "1w"
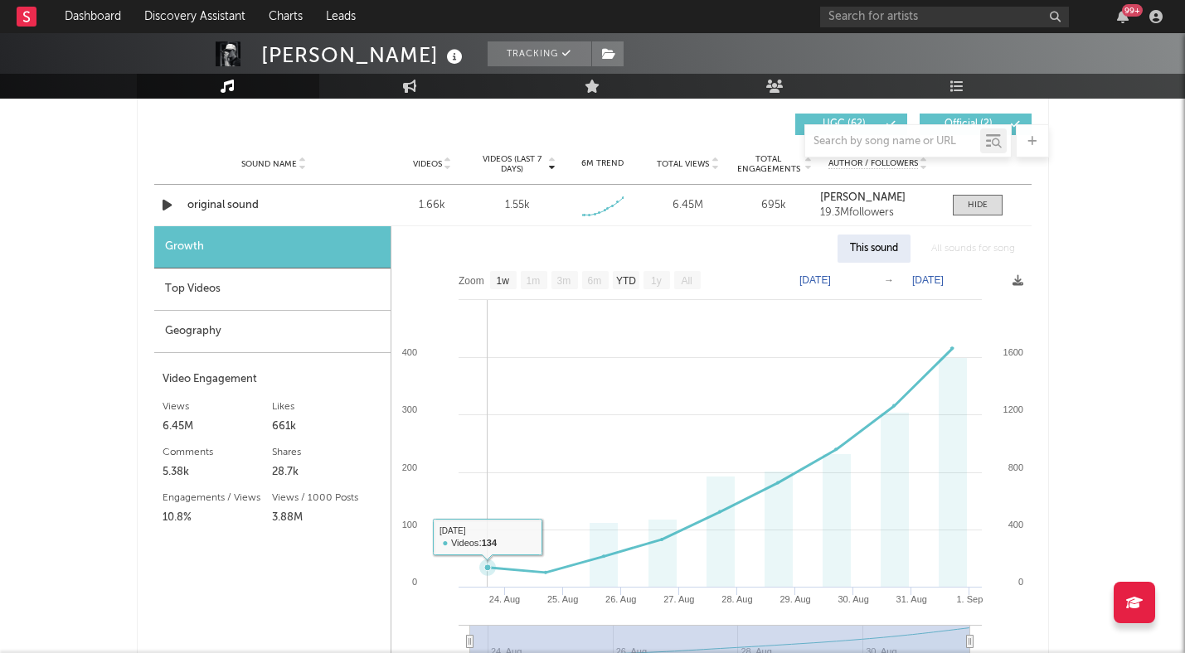
scroll to position [1169, 0]
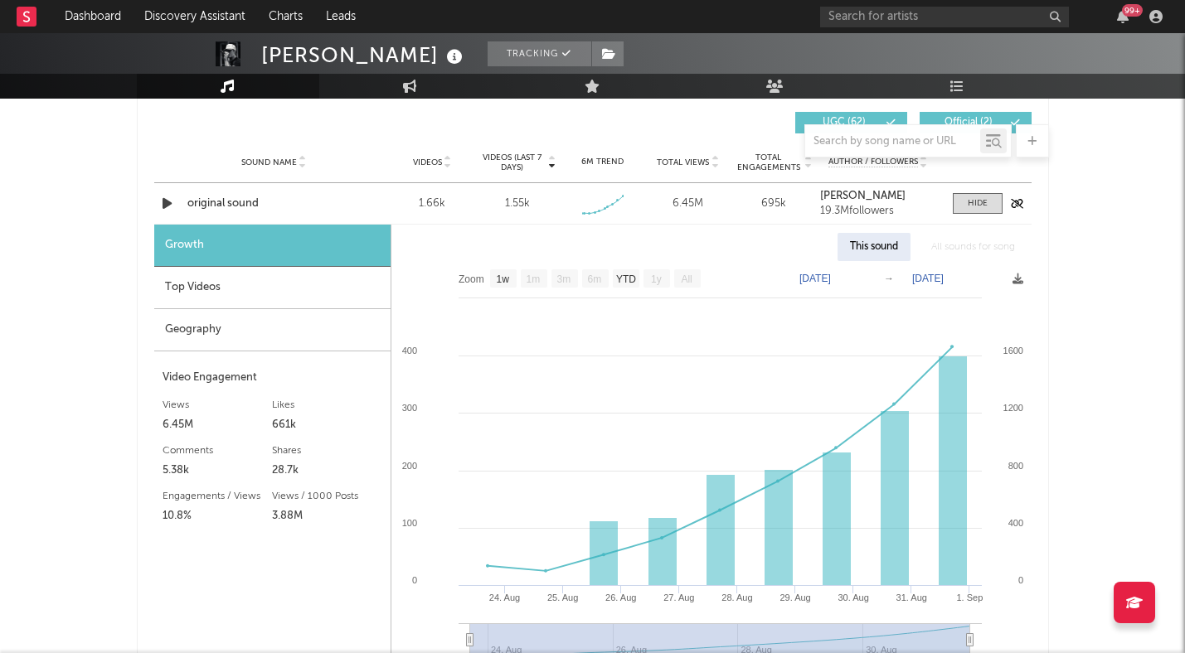
click at [163, 200] on icon "button" at bounding box center [166, 203] width 17 height 21
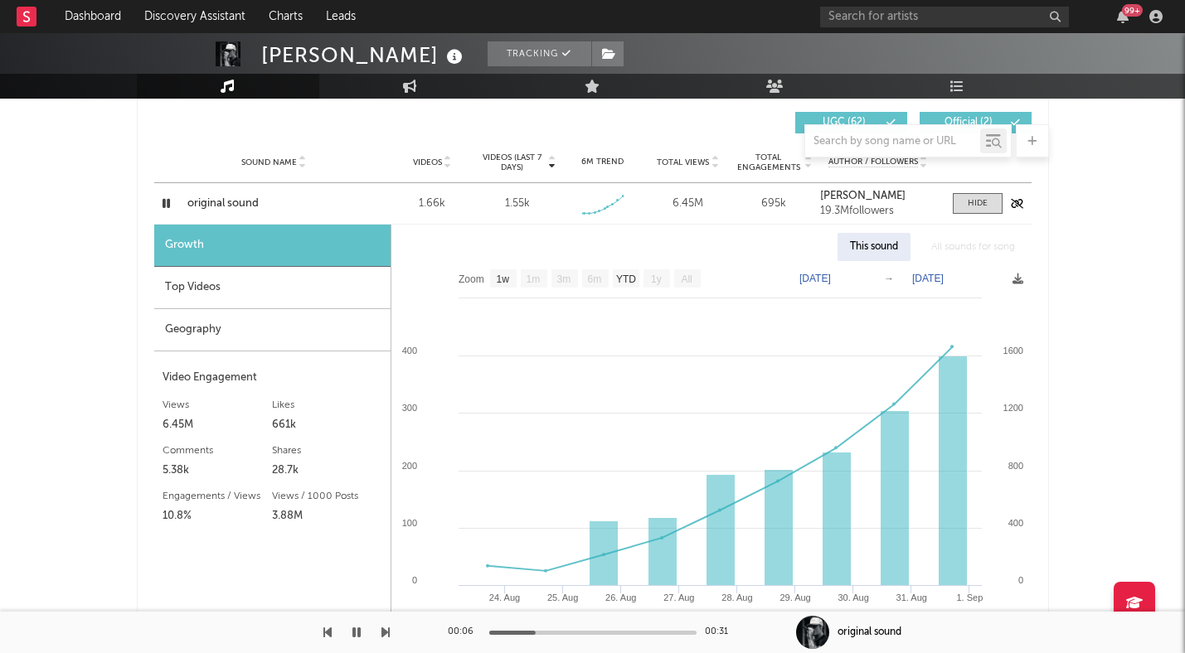
click at [168, 202] on icon "button" at bounding box center [166, 203] width 16 height 21
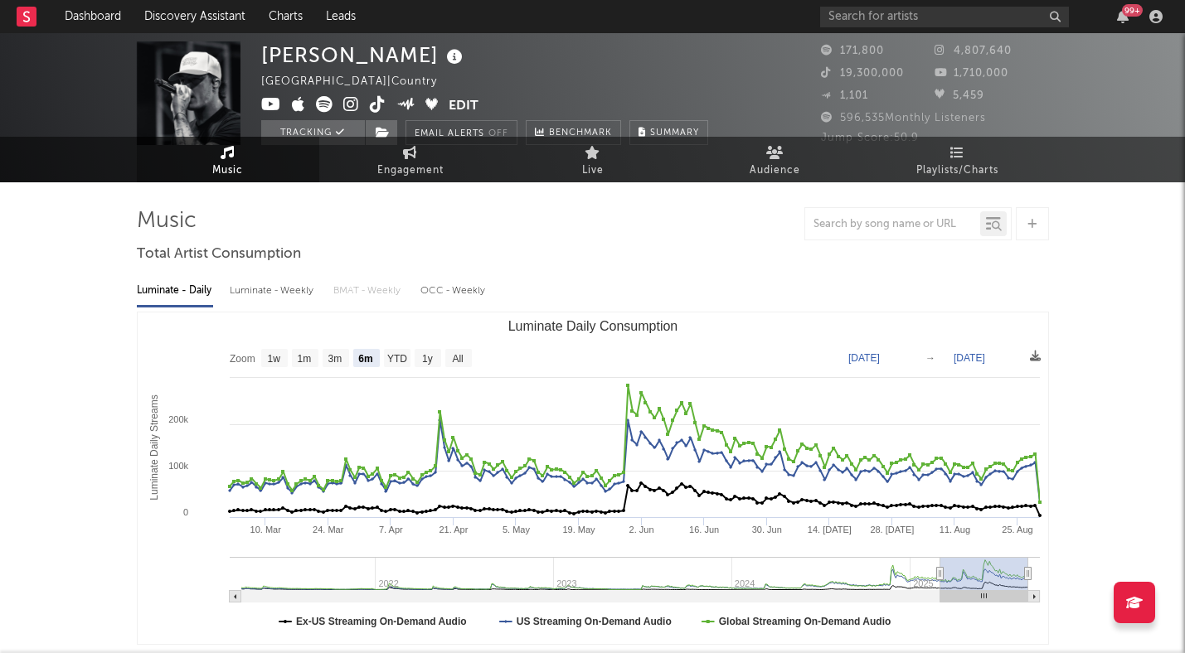
scroll to position [0, 0]
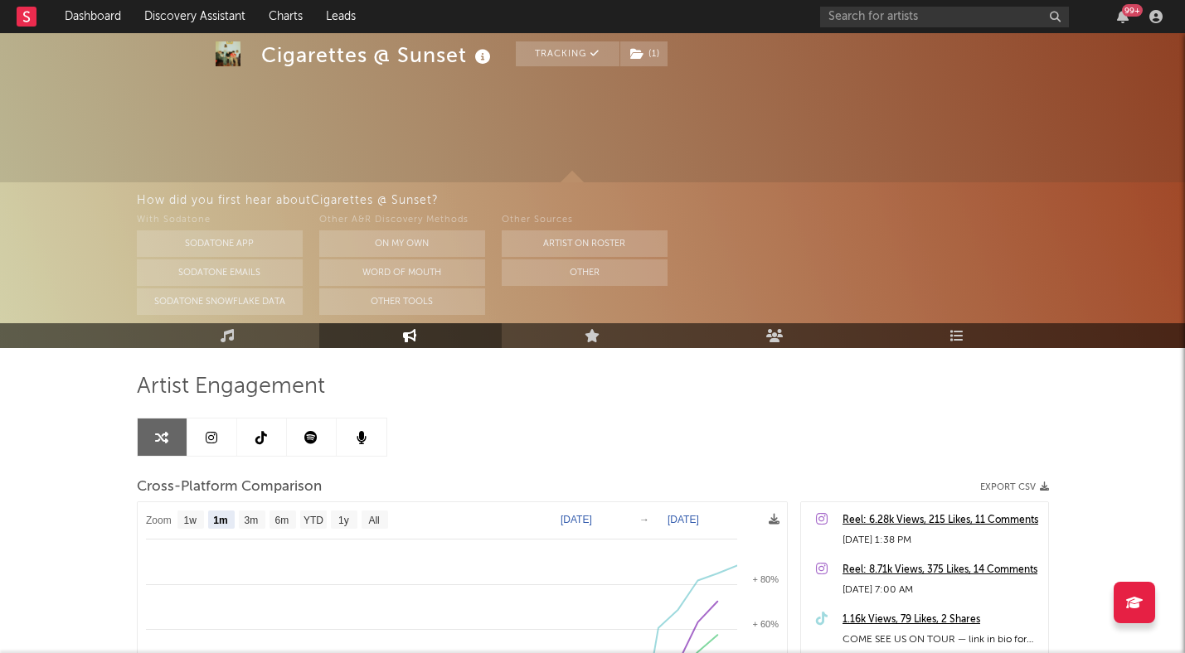
select select "1m"
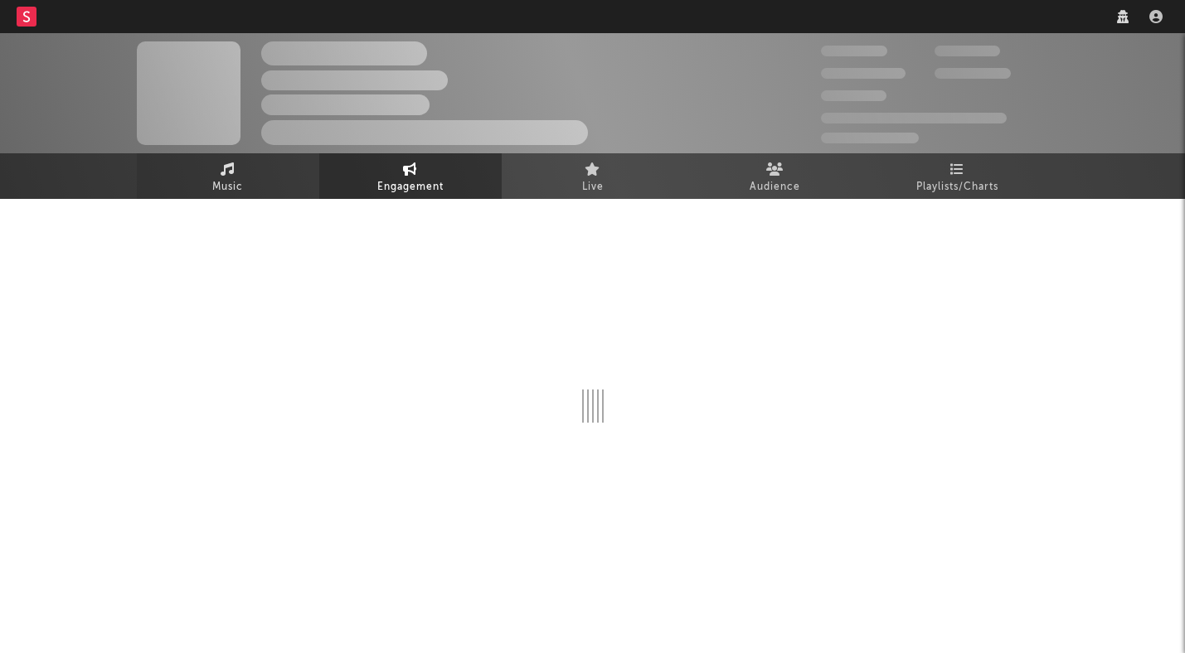
click at [245, 179] on link "Music" at bounding box center [228, 176] width 182 height 46
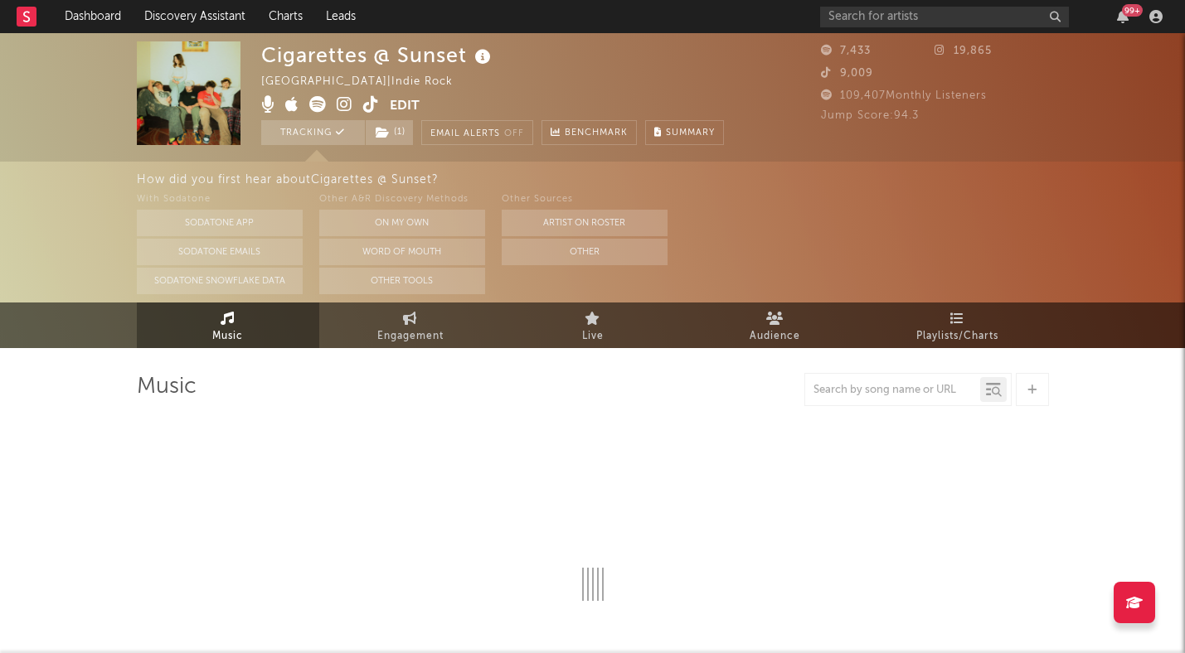
select select "1w"
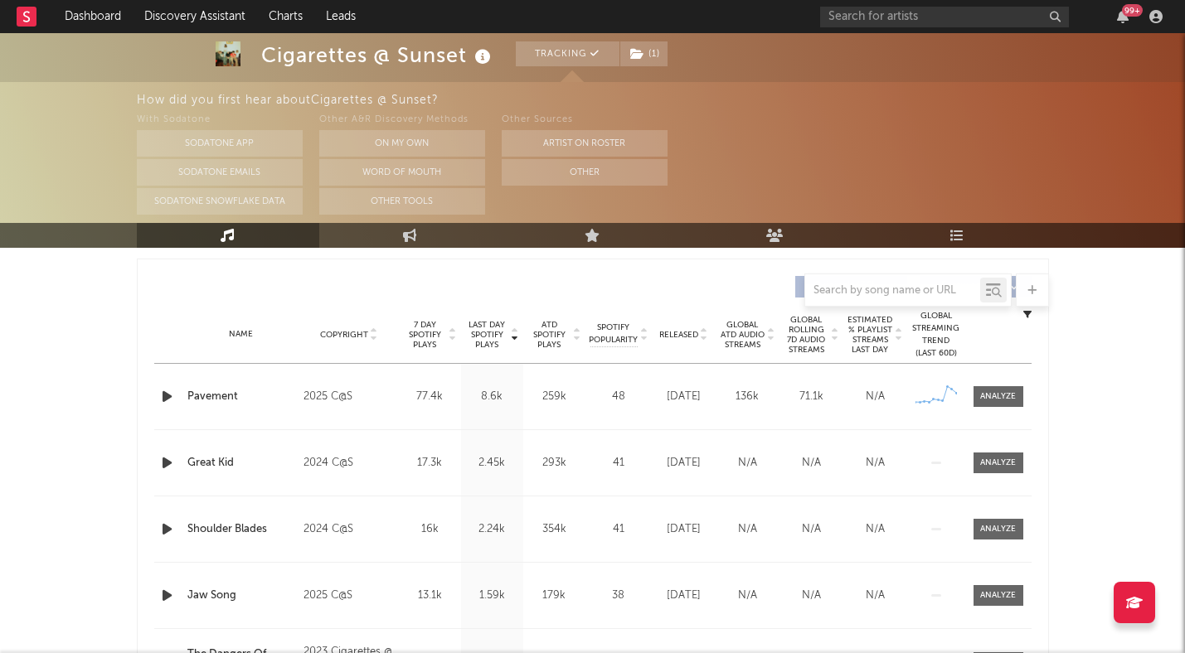
scroll to position [624, 0]
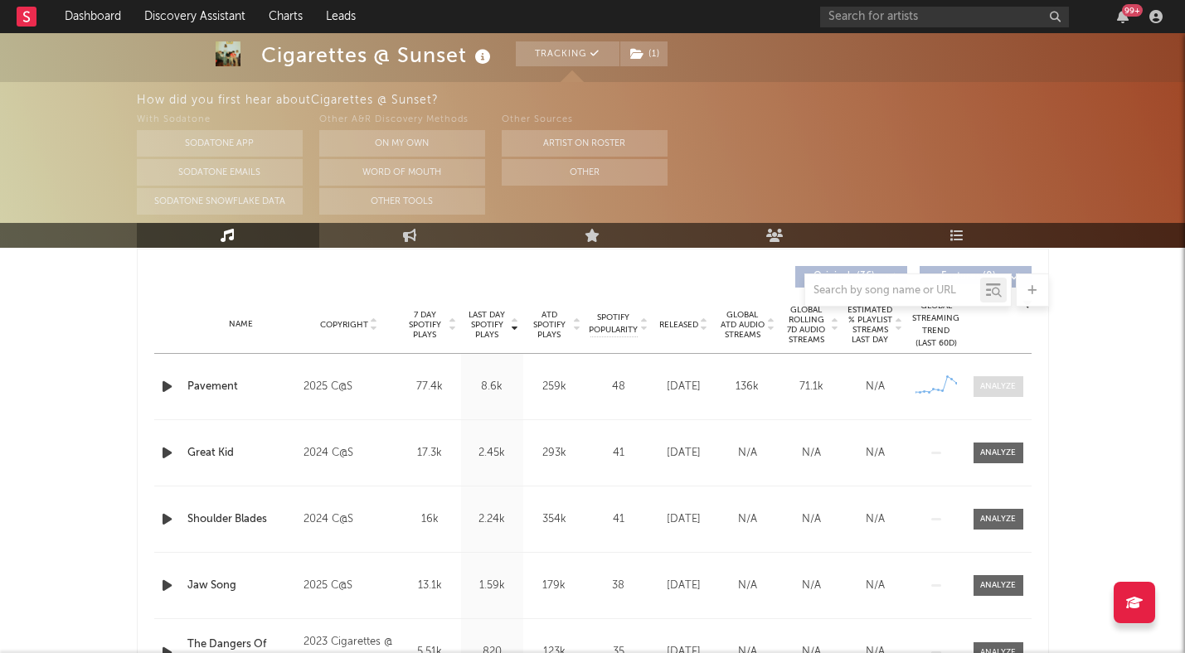
click at [998, 376] on span at bounding box center [999, 386] width 50 height 21
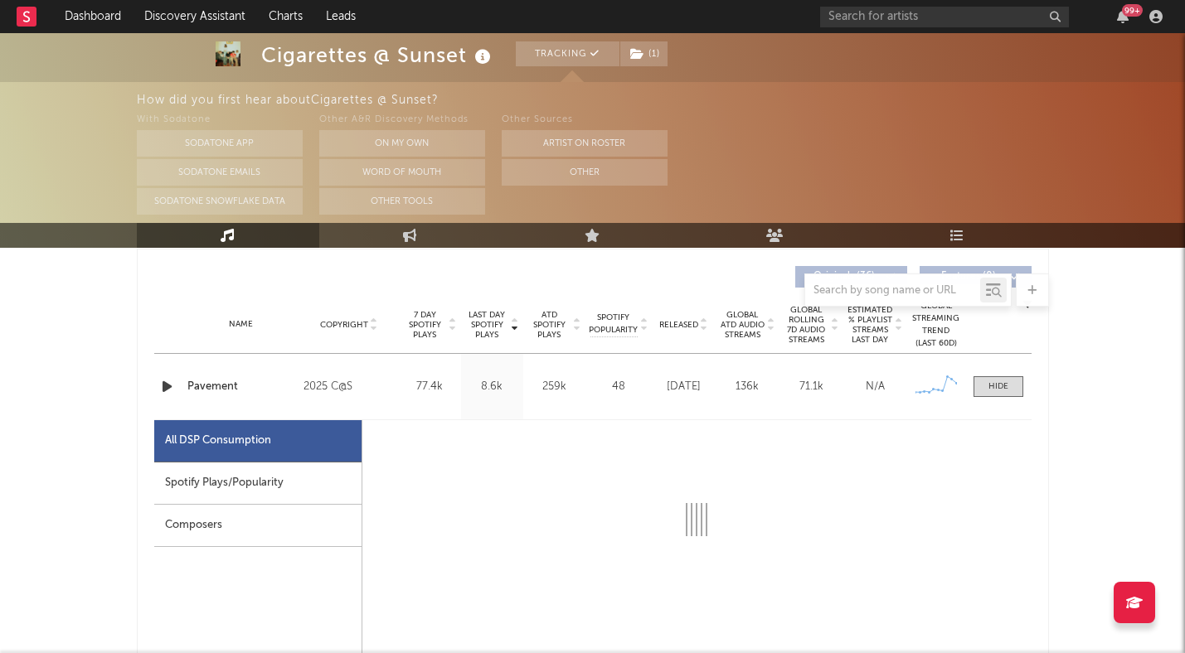
select select "1w"
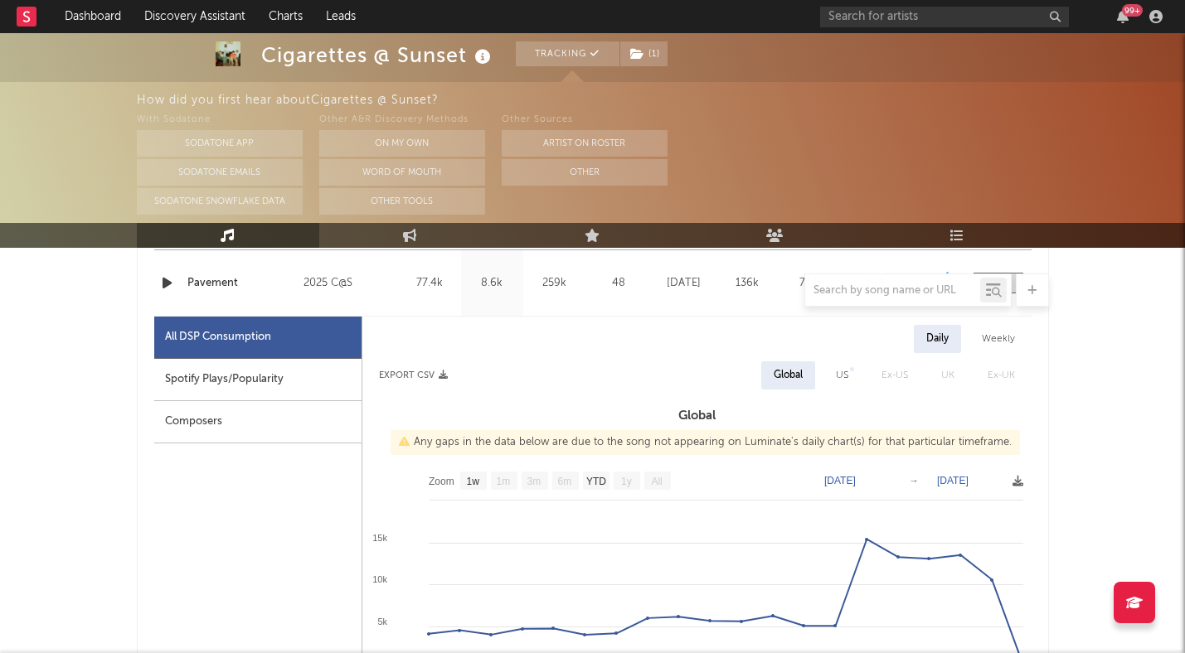
scroll to position [708, 0]
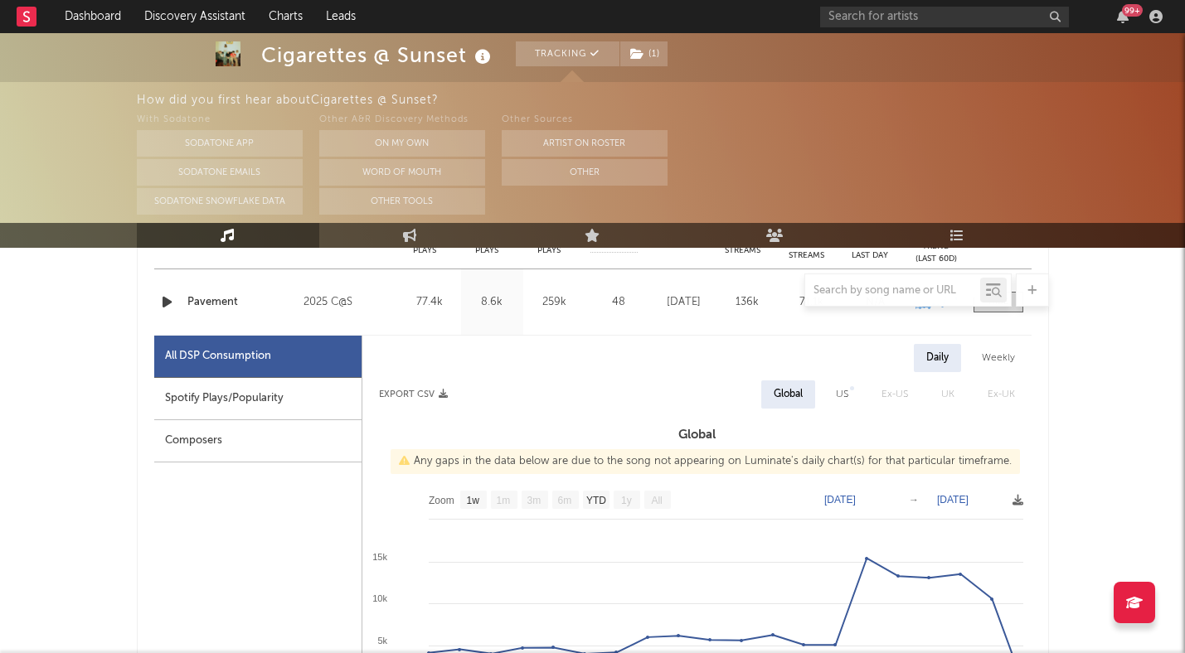
click at [263, 403] on div "Spotify Plays/Popularity" at bounding box center [257, 399] width 207 height 42
select select "1w"
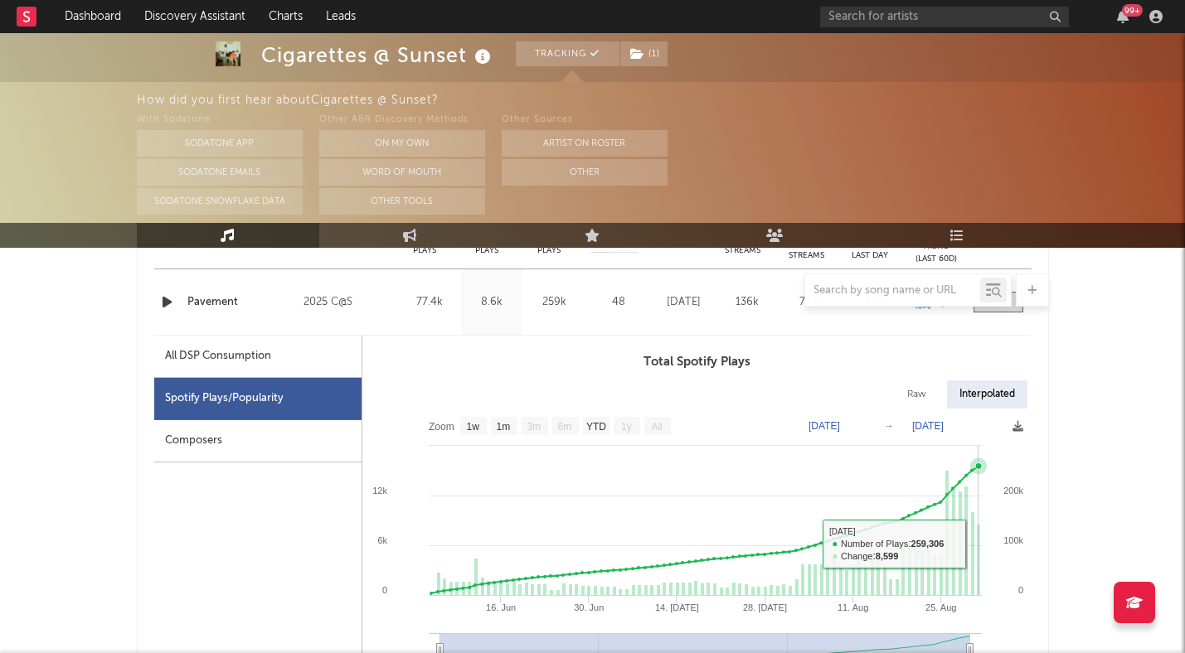
scroll to position [636, 0]
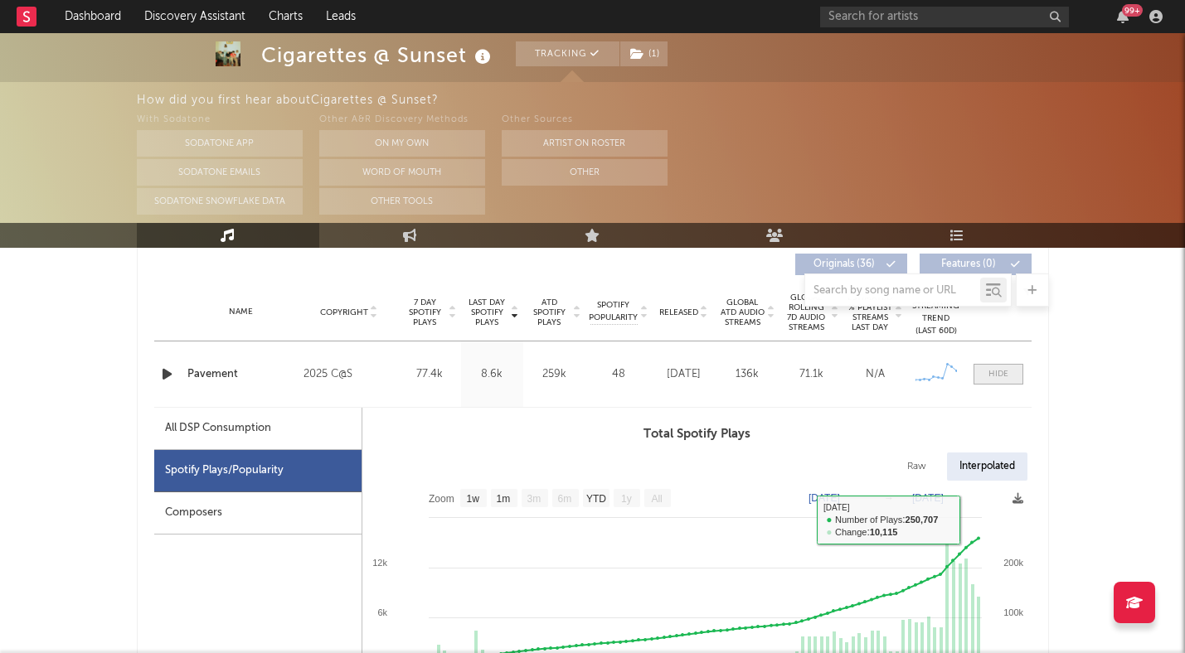
click at [983, 370] on span at bounding box center [999, 374] width 50 height 21
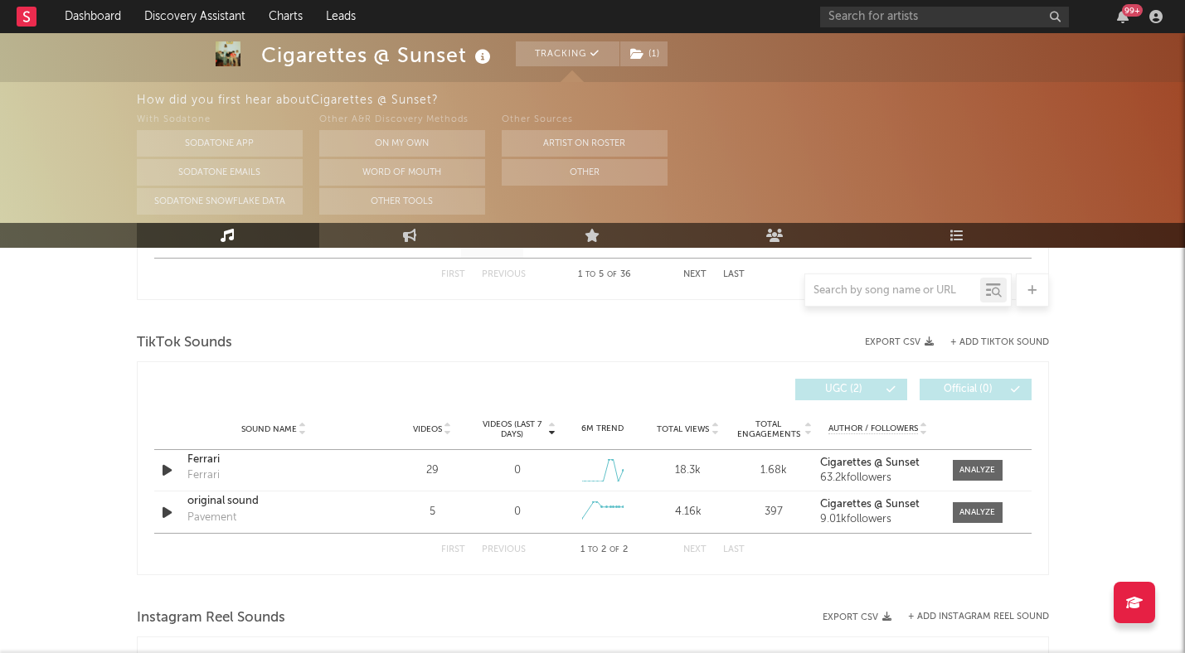
scroll to position [1055, 0]
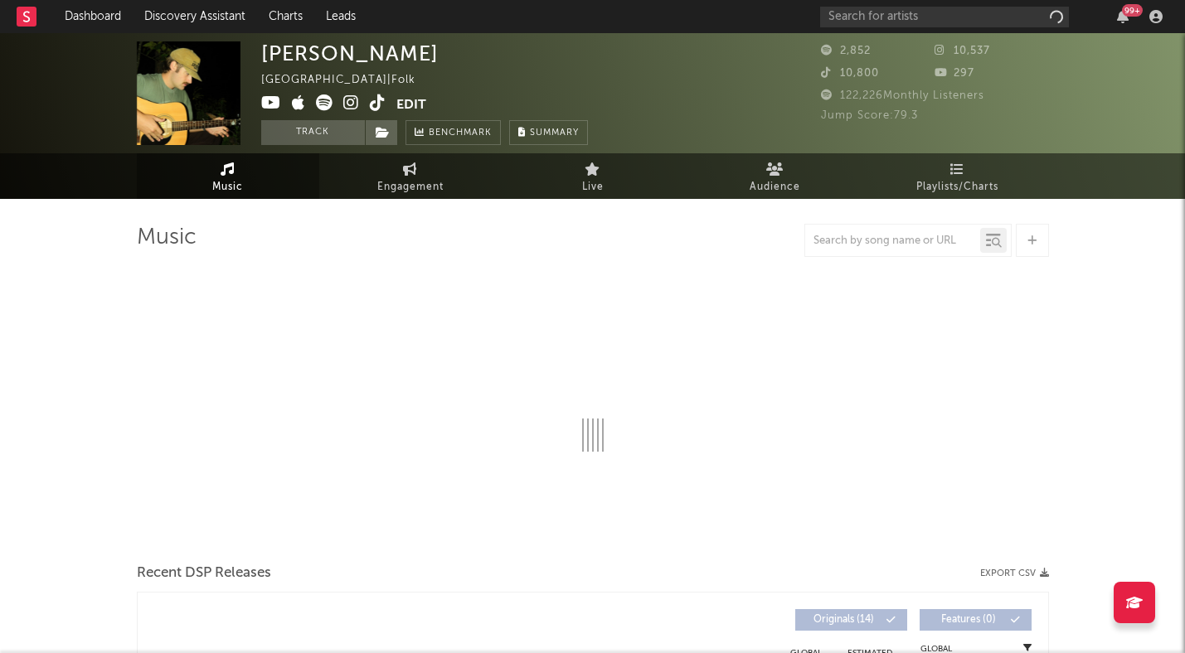
select select "6m"
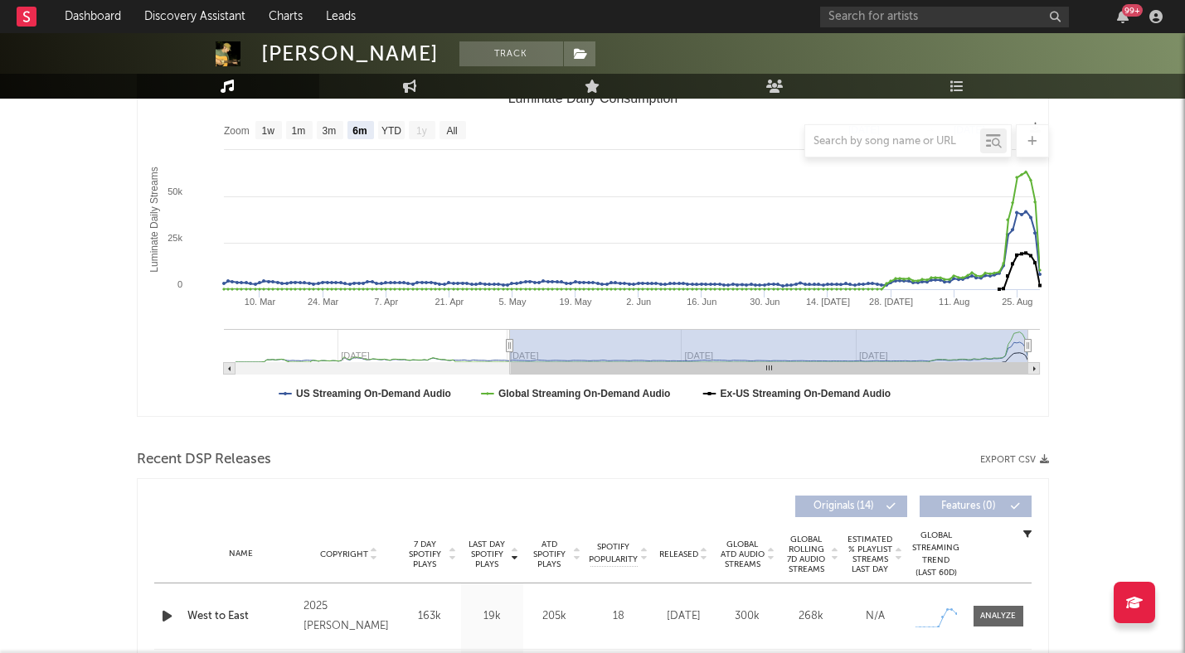
scroll to position [486, 0]
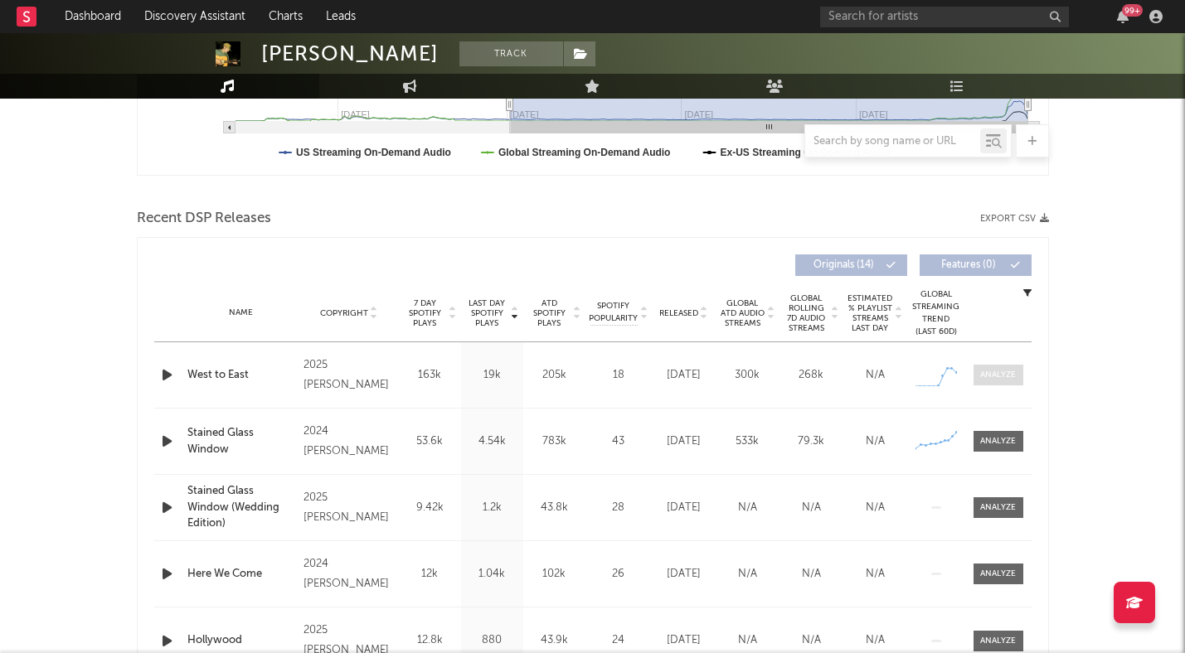
click at [1018, 369] on span at bounding box center [999, 375] width 50 height 21
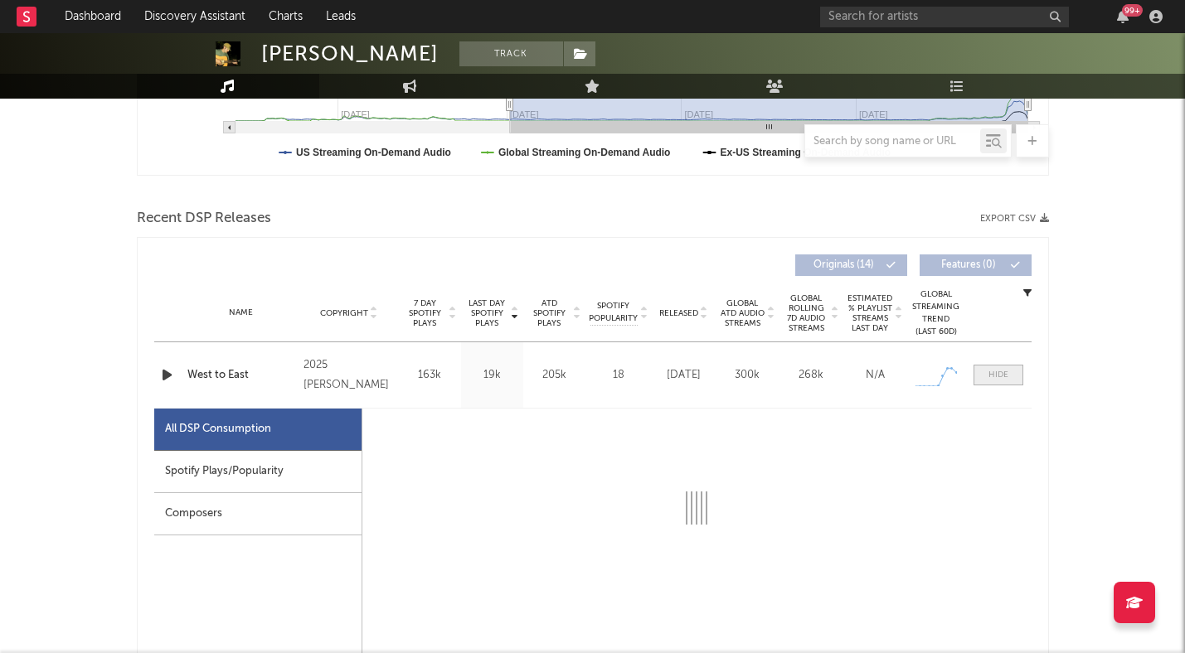
select select "1w"
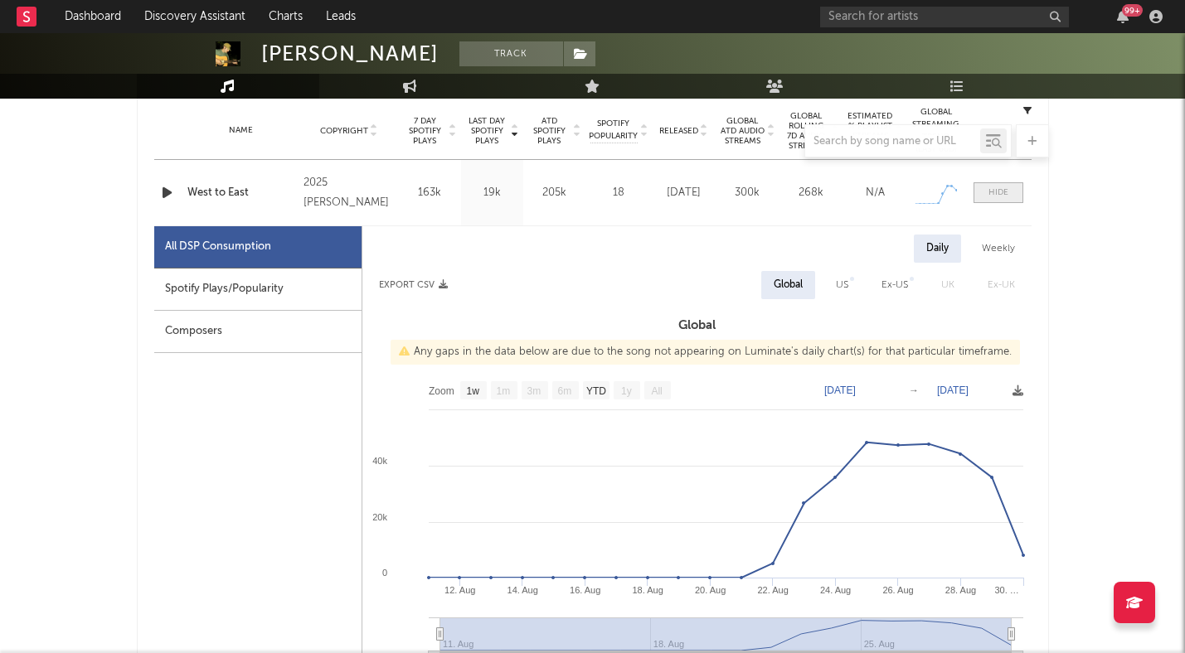
scroll to position [678, 0]
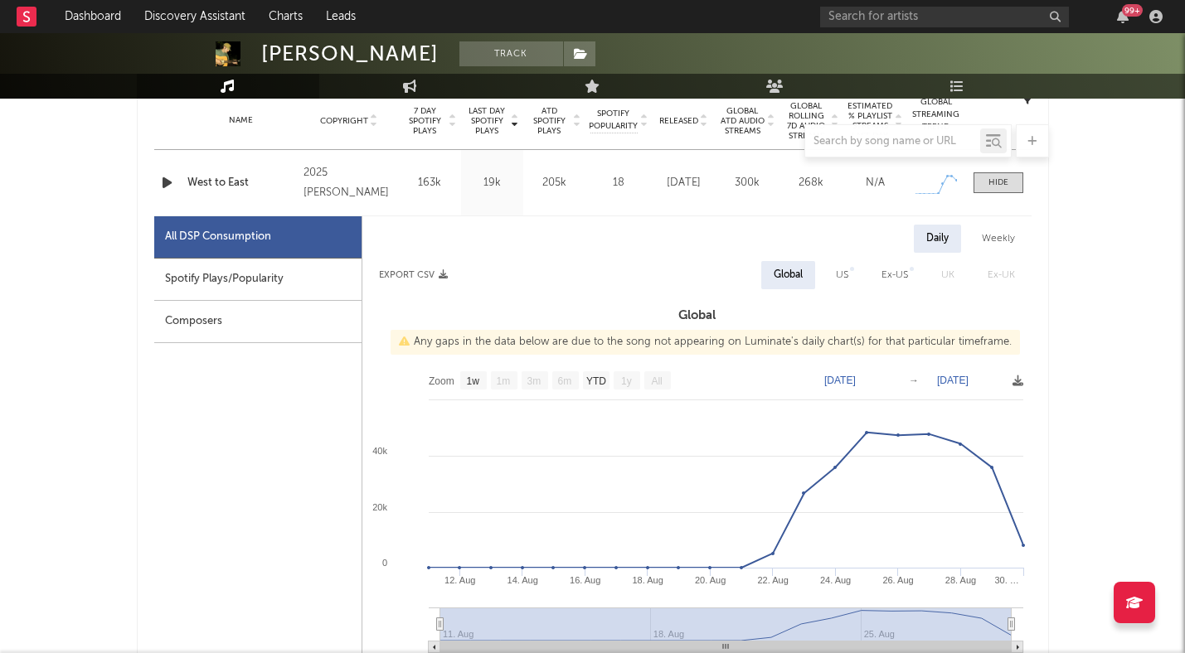
click at [296, 284] on div "Spotify Plays/Popularity" at bounding box center [257, 280] width 207 height 42
select select "1w"
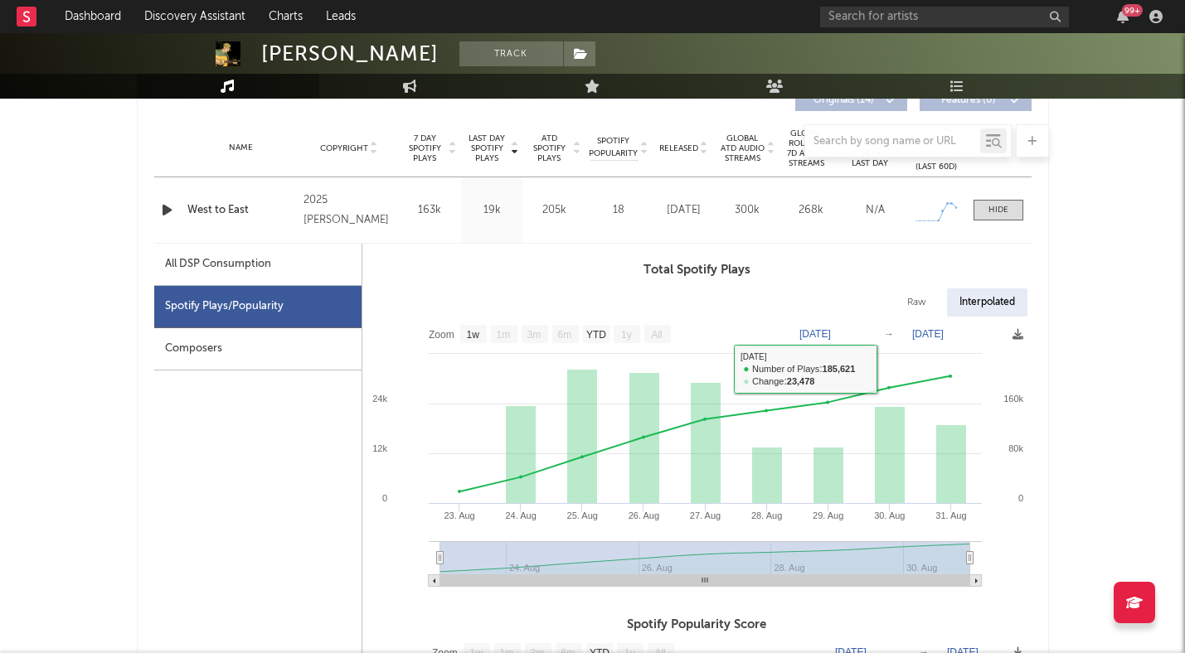
scroll to position [621, 0]
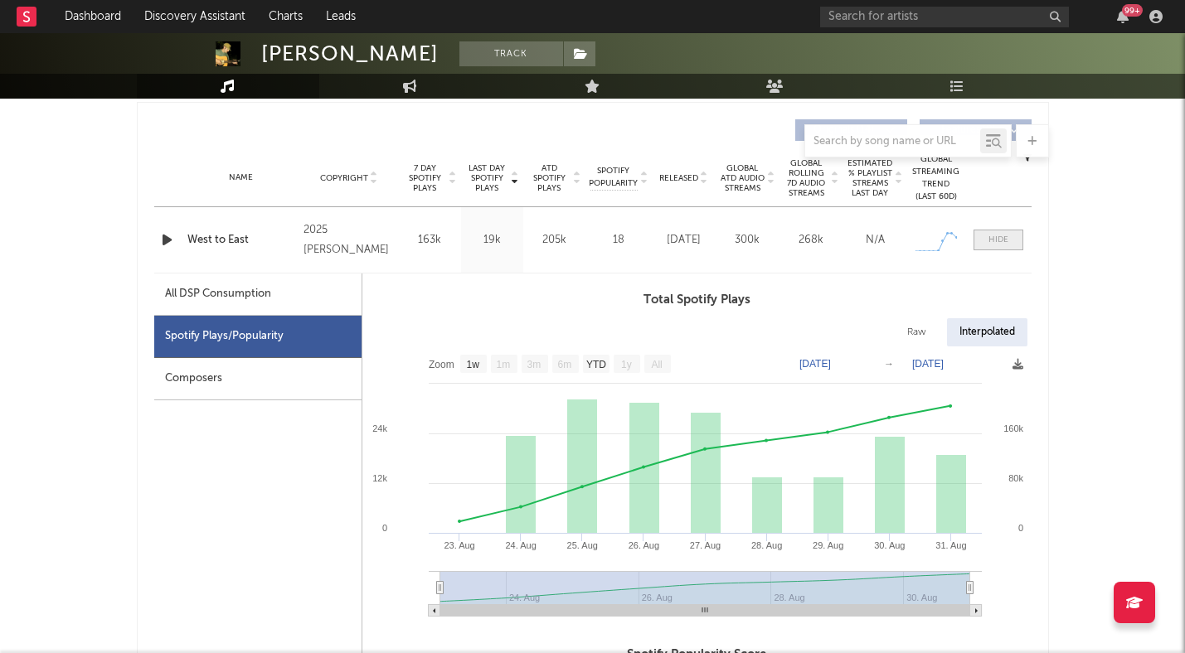
click at [1008, 241] on div at bounding box center [998, 240] width 20 height 12
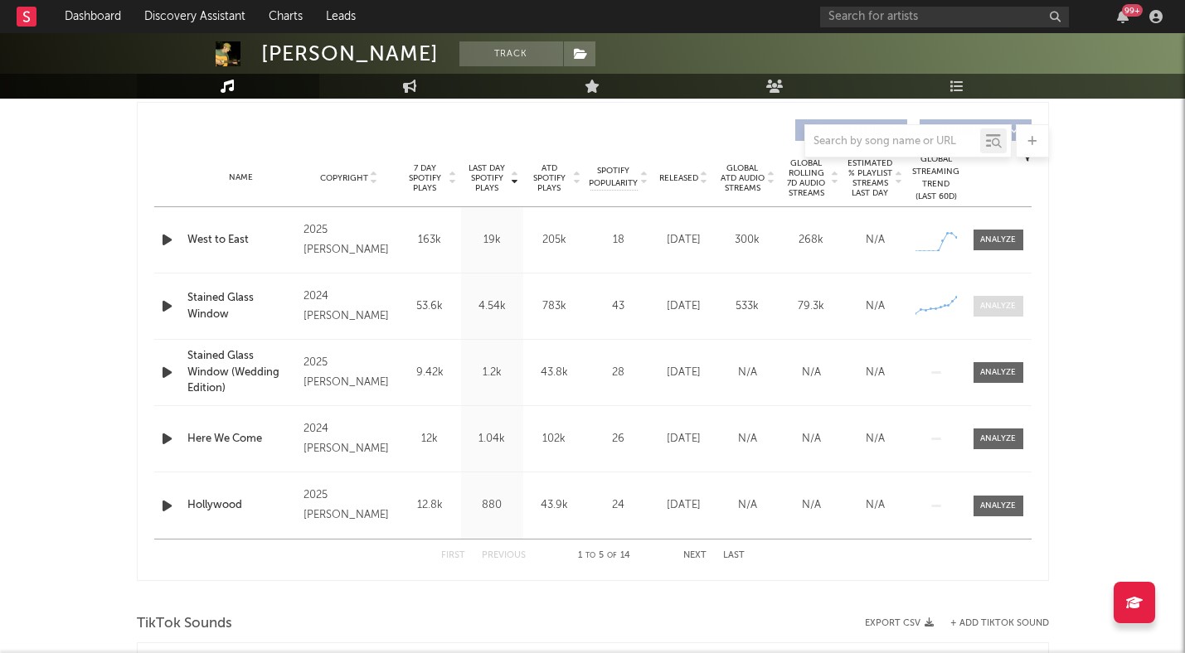
click at [997, 314] on span at bounding box center [999, 306] width 50 height 21
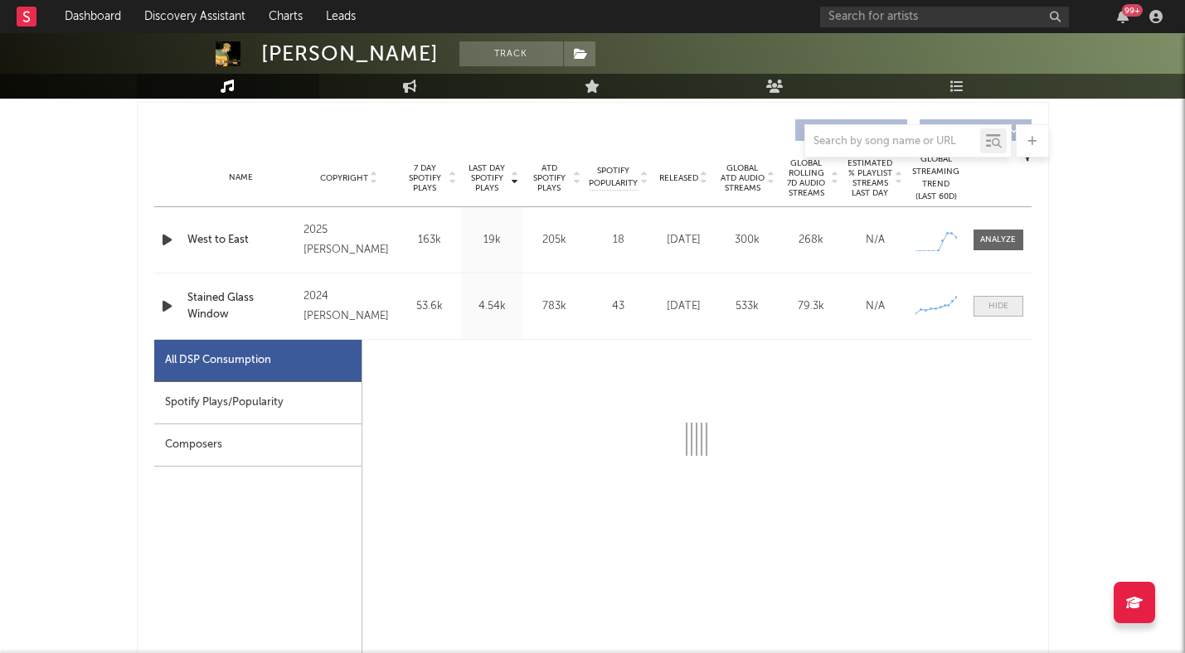
select select "6m"
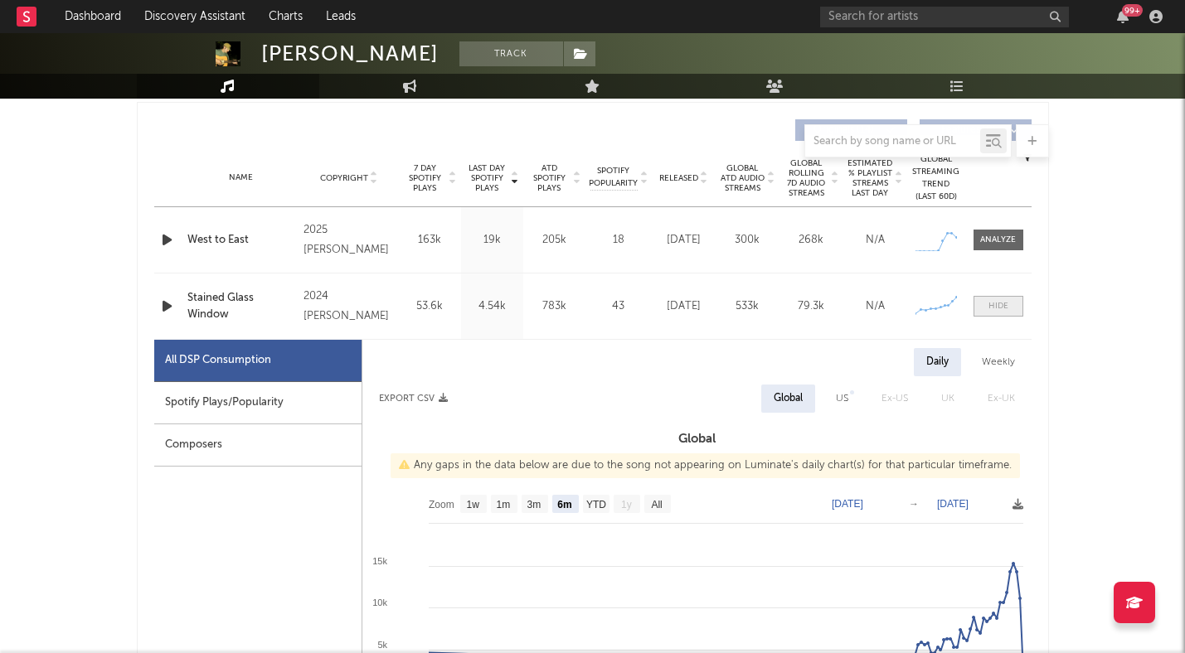
scroll to position [828, 0]
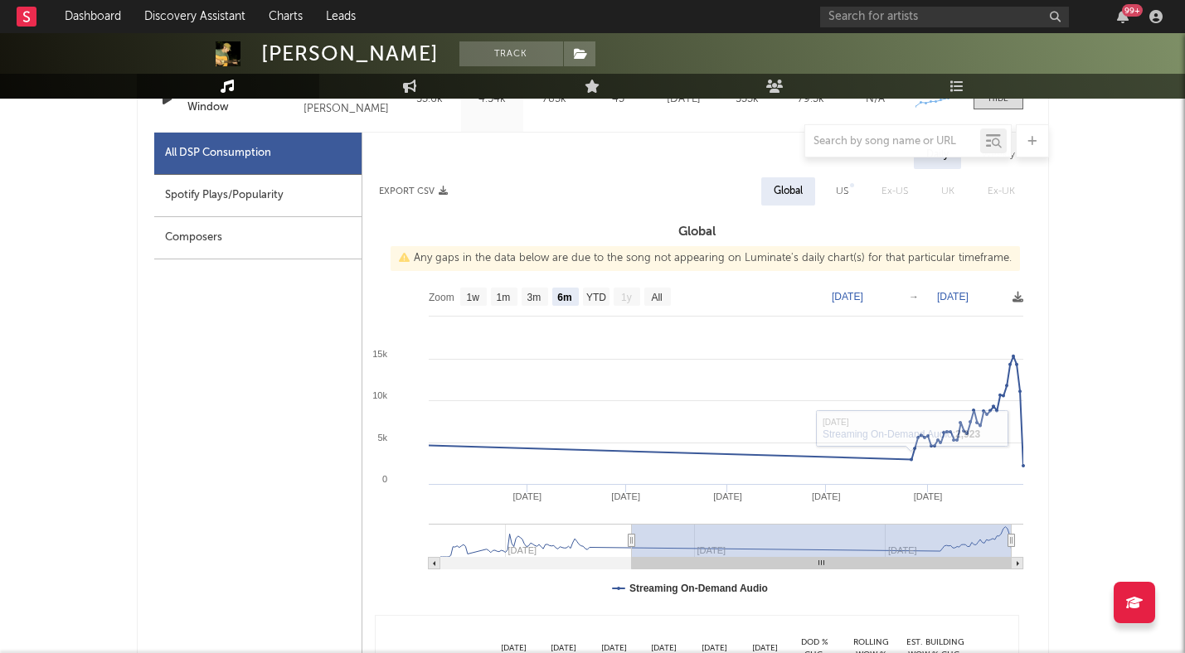
click at [307, 188] on div "Spotify Plays/Popularity" at bounding box center [257, 196] width 207 height 42
select select "6m"
select select "1w"
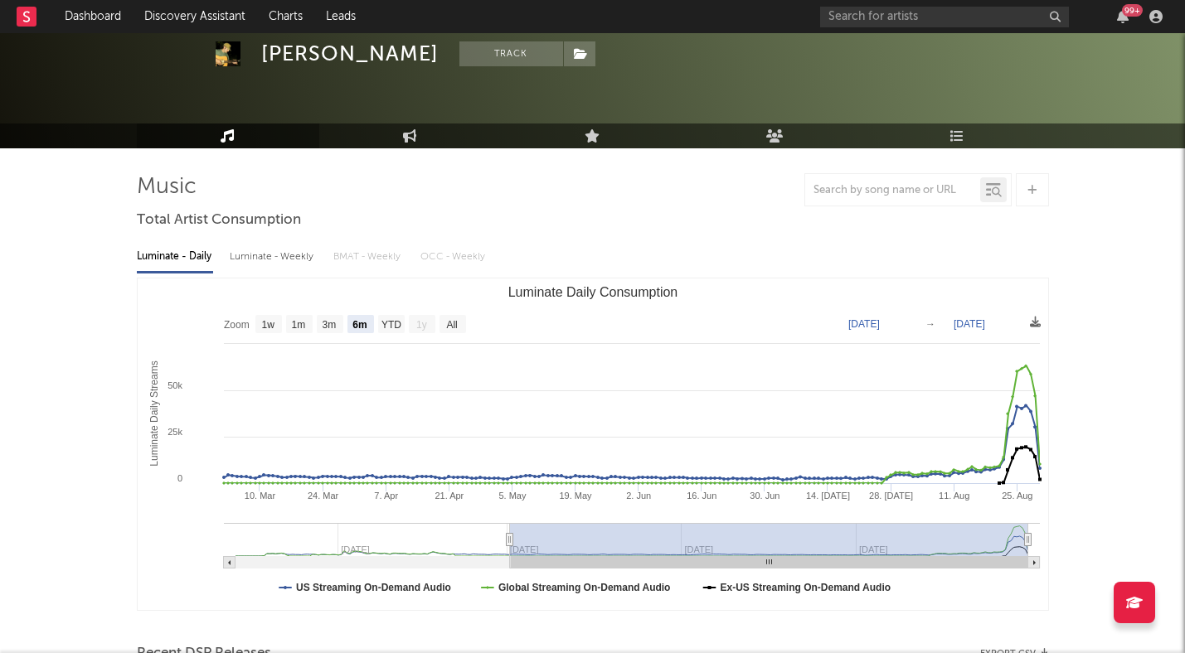
scroll to position [0, 0]
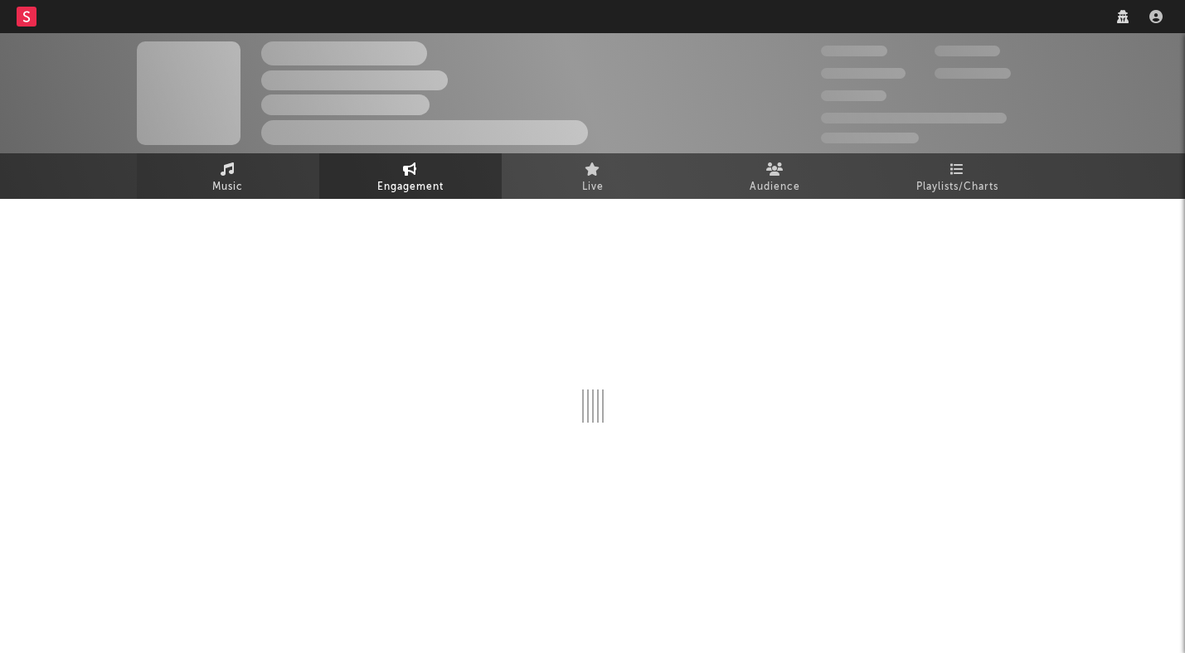
click at [237, 183] on span "Music" at bounding box center [227, 187] width 31 height 20
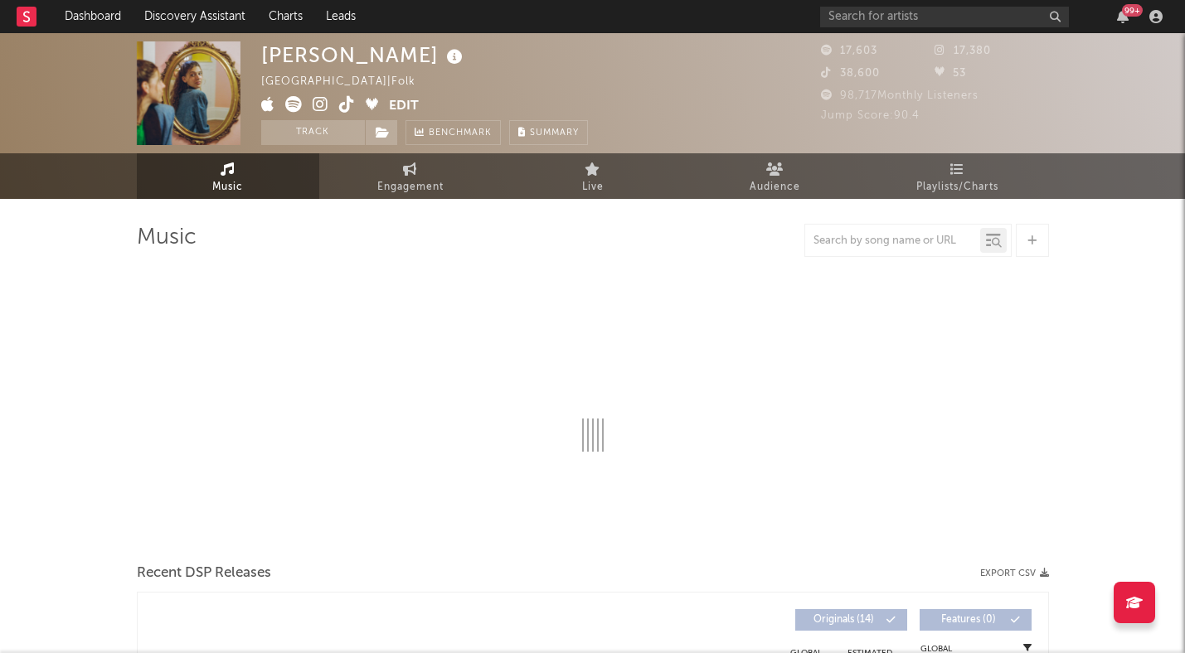
select select "6m"
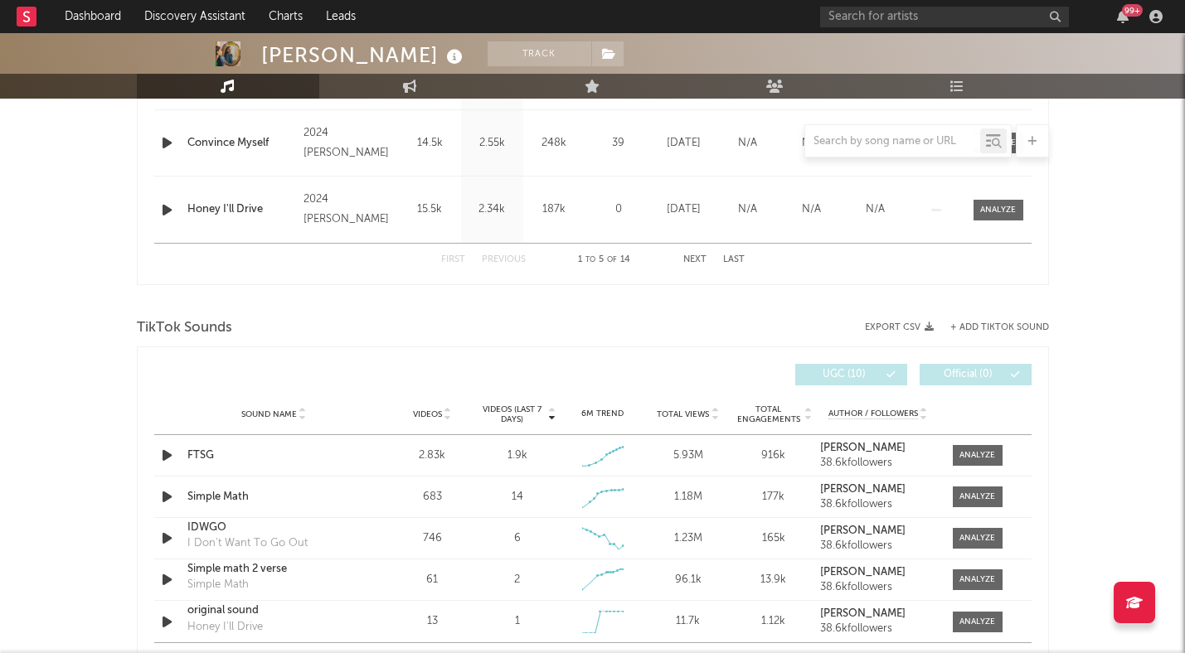
scroll to position [919, 0]
click at [977, 449] on div at bounding box center [977, 454] width 36 height 12
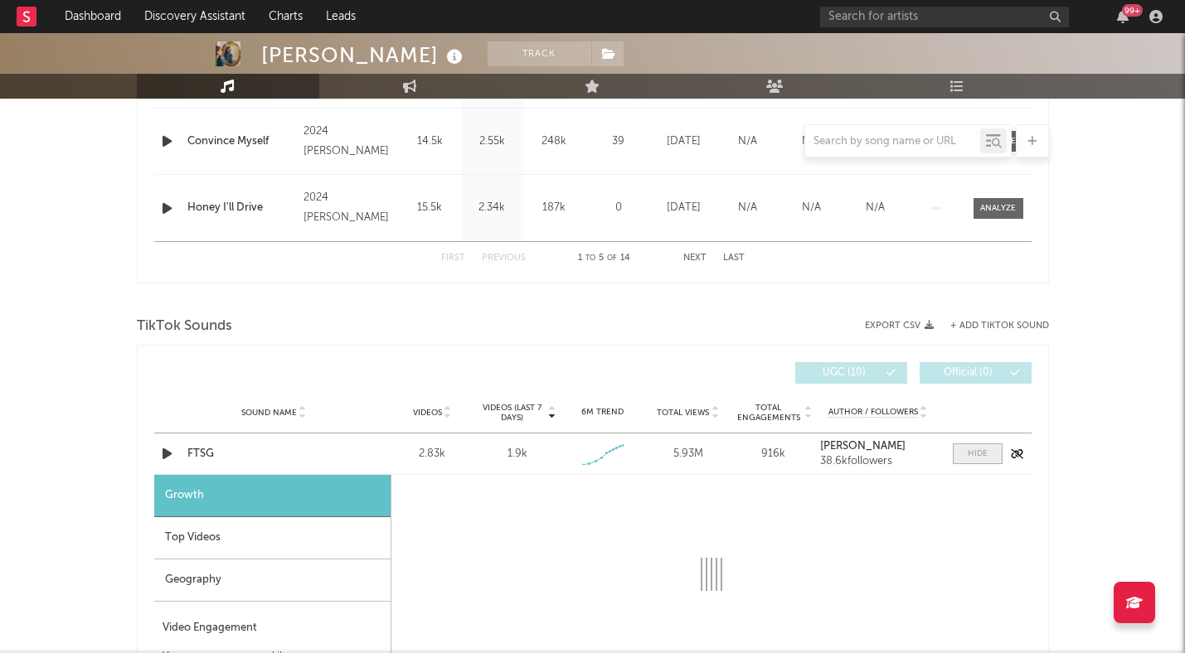
select select "1w"
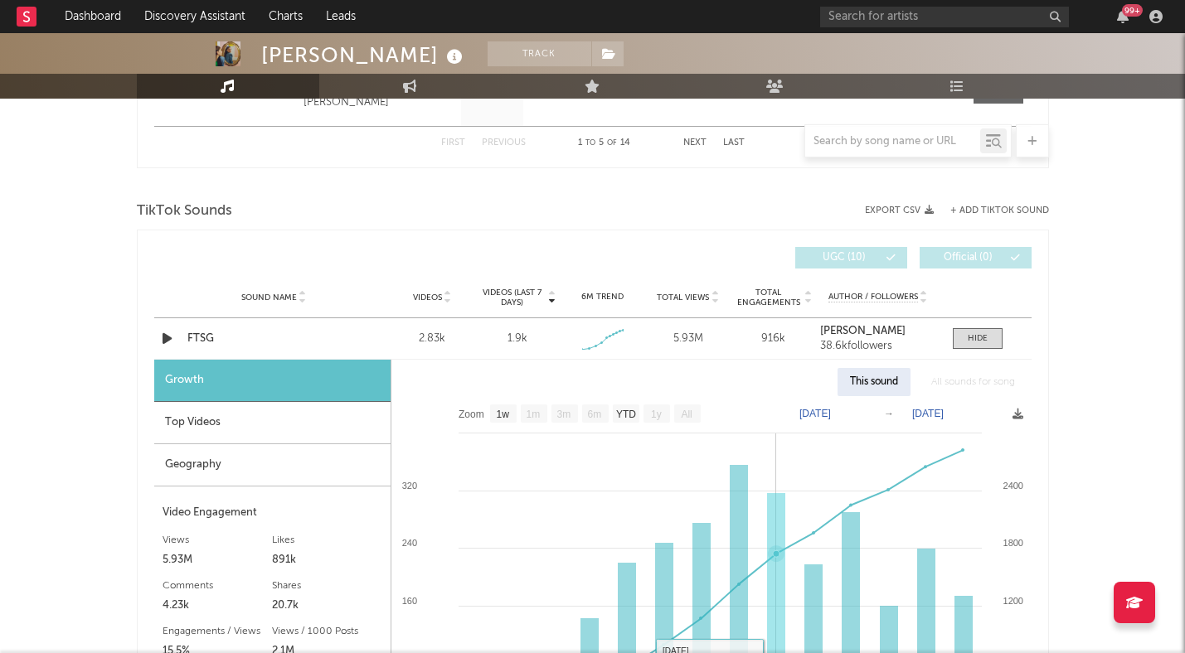
scroll to position [989, 0]
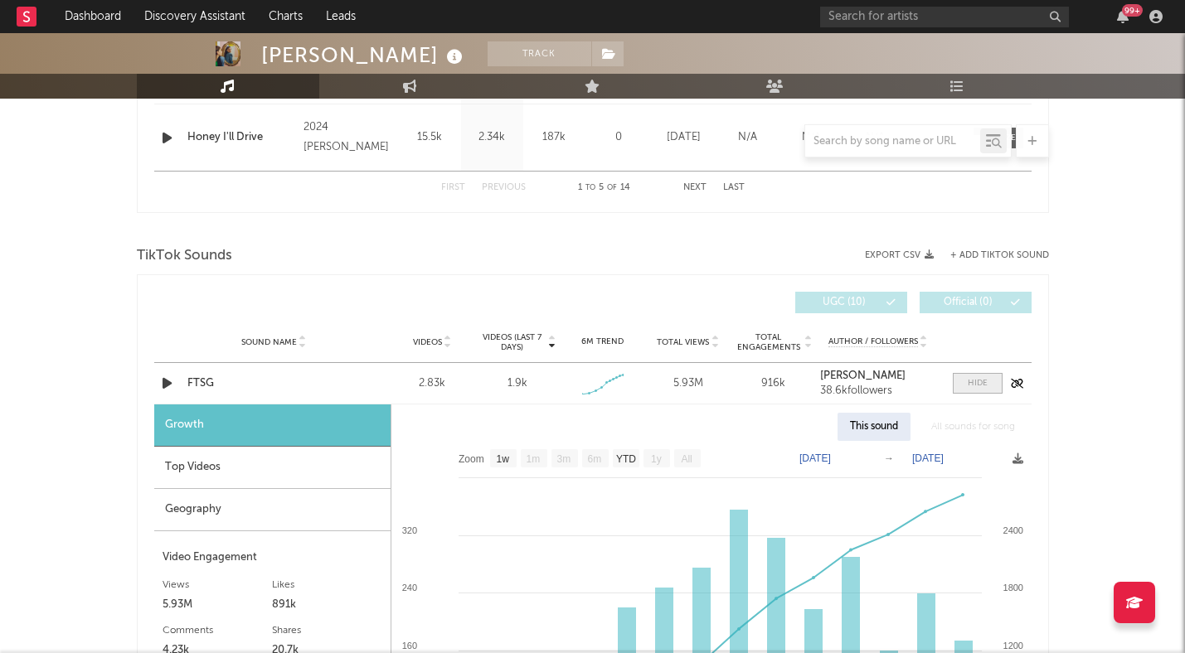
click at [976, 386] on div at bounding box center [978, 383] width 20 height 12
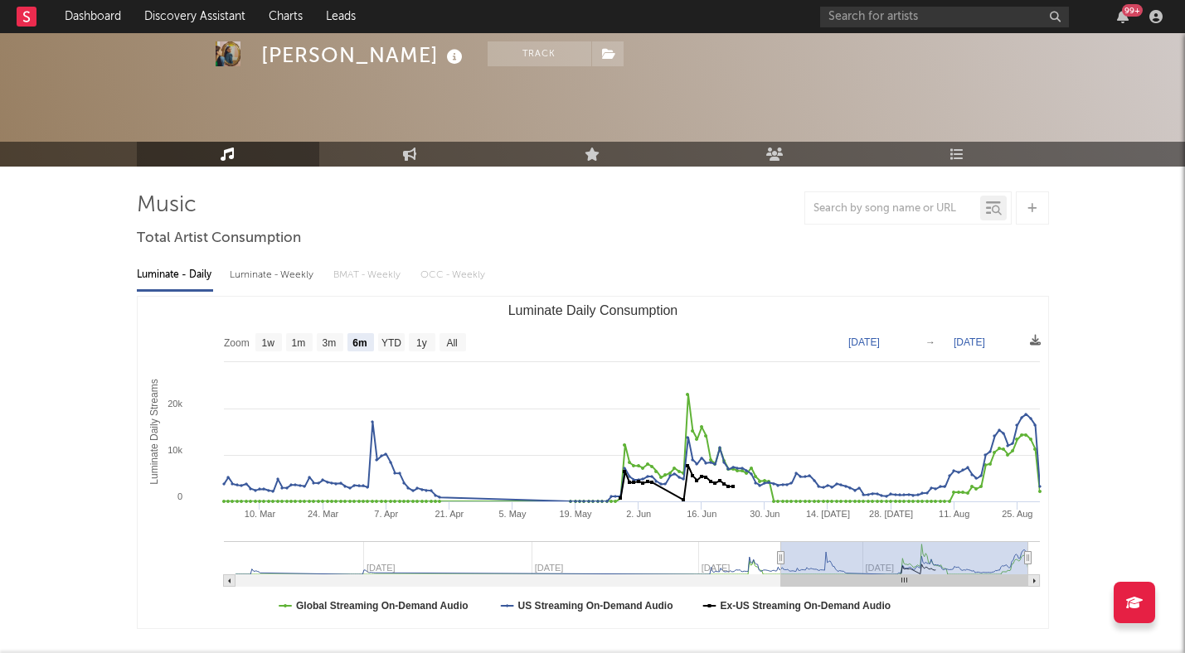
scroll to position [0, 0]
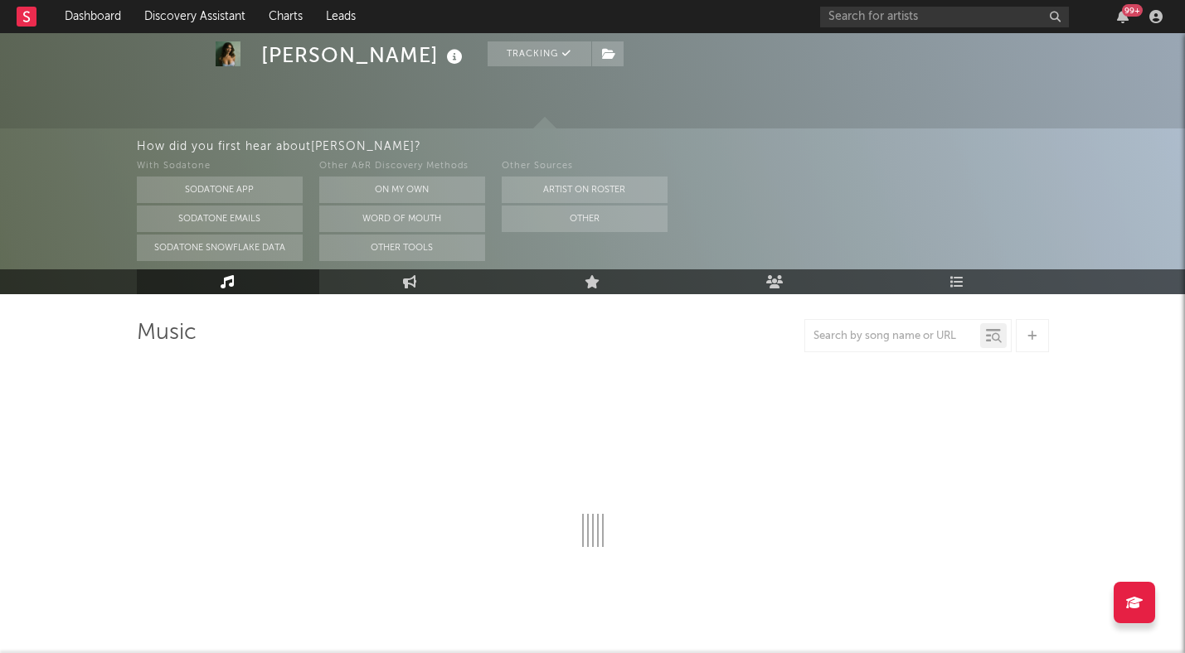
scroll to position [56, 0]
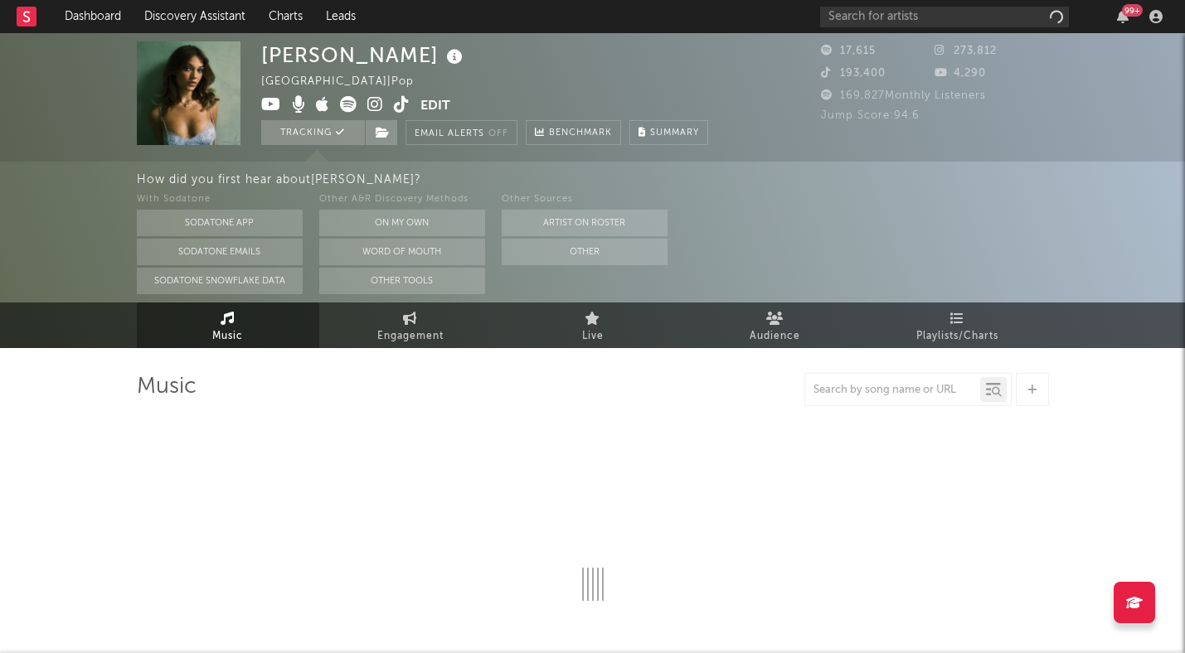
select select "1w"
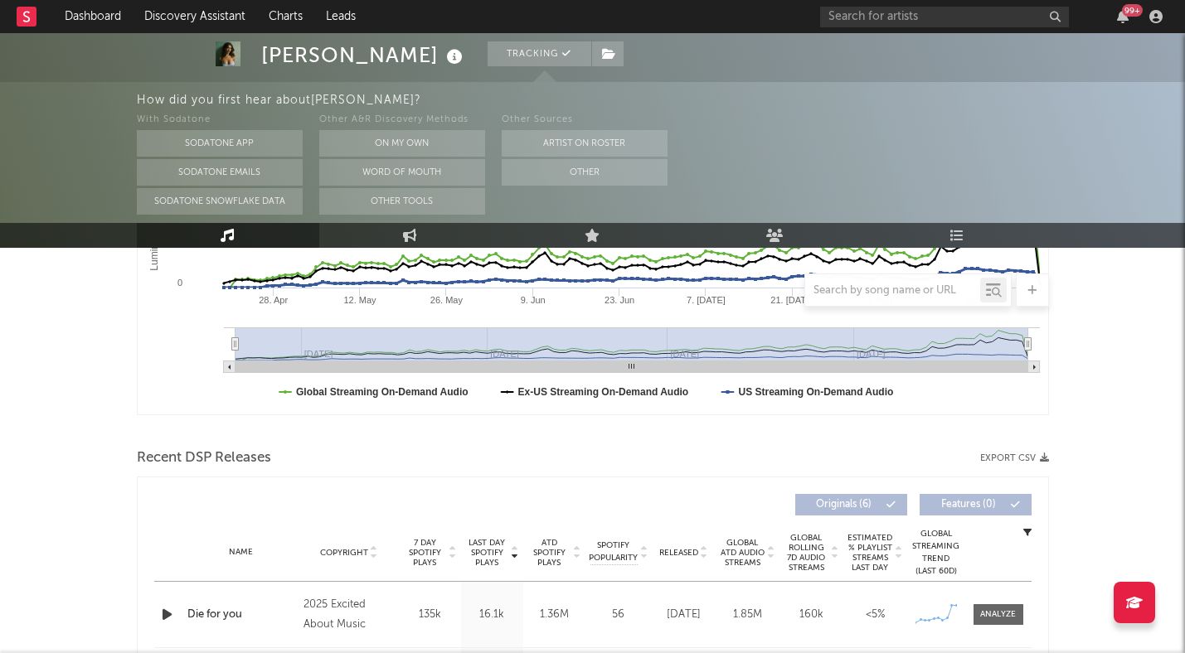
scroll to position [574, 0]
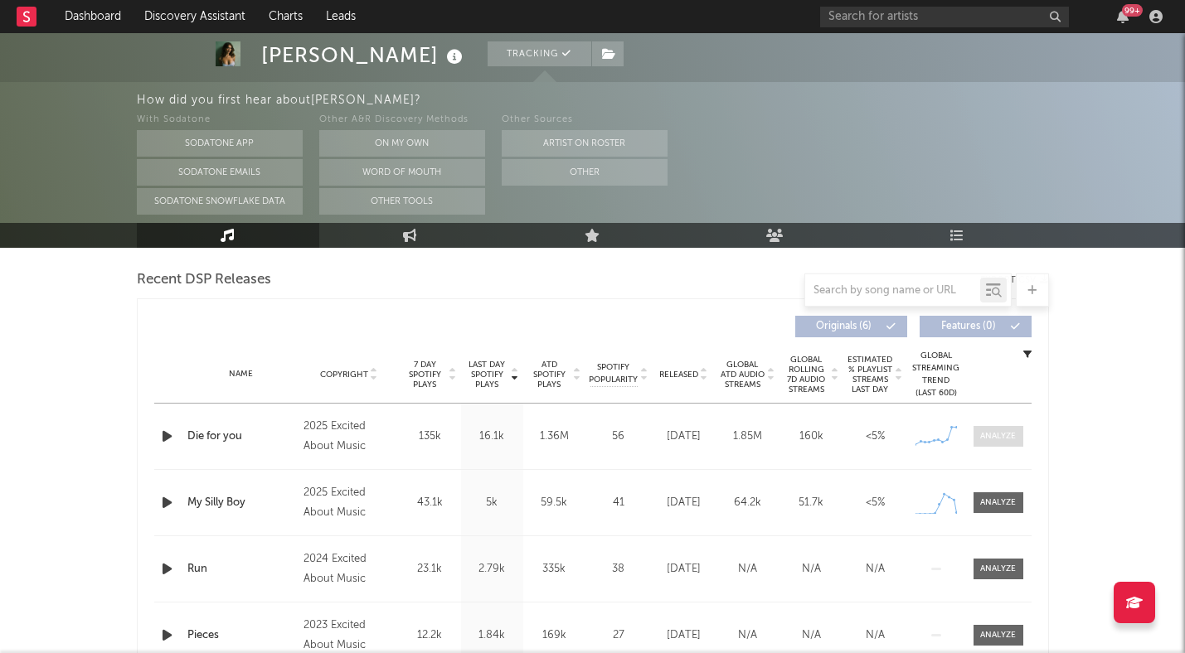
click at [993, 440] on div at bounding box center [998, 436] width 36 height 12
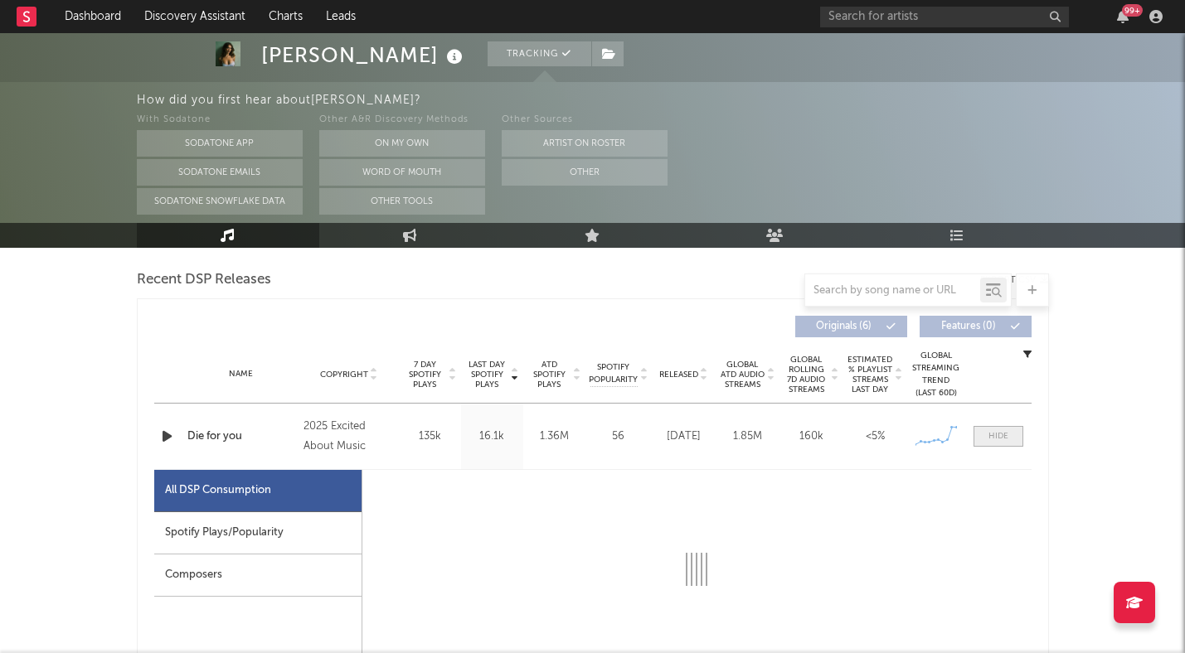
select select "1w"
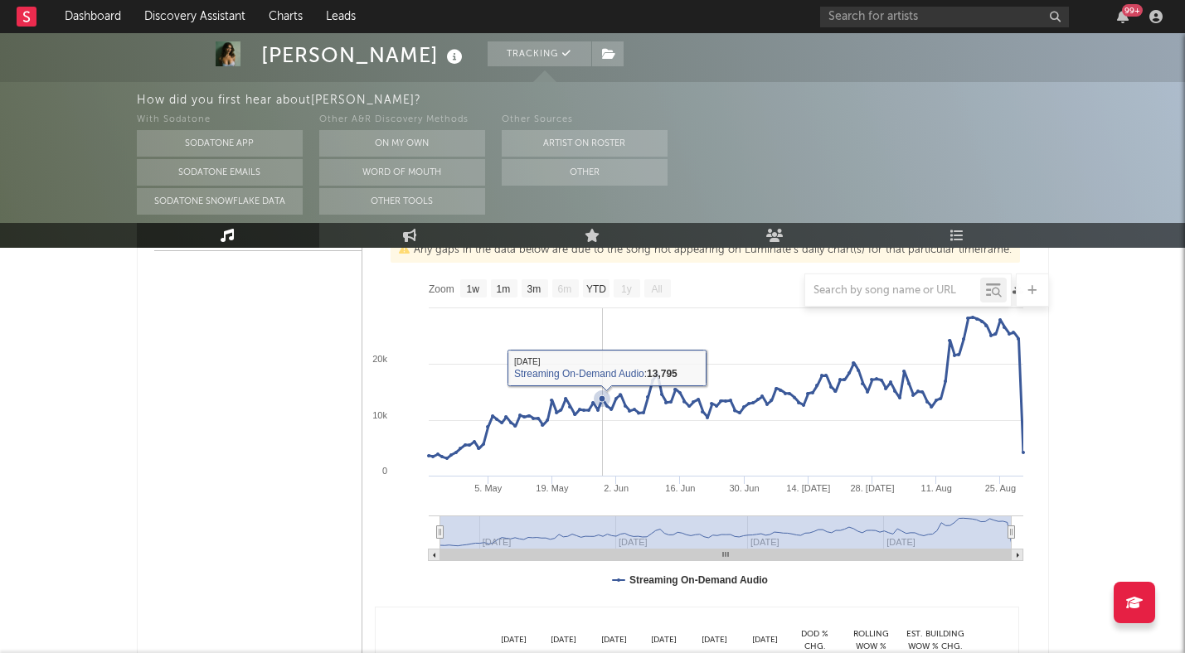
scroll to position [799, 0]
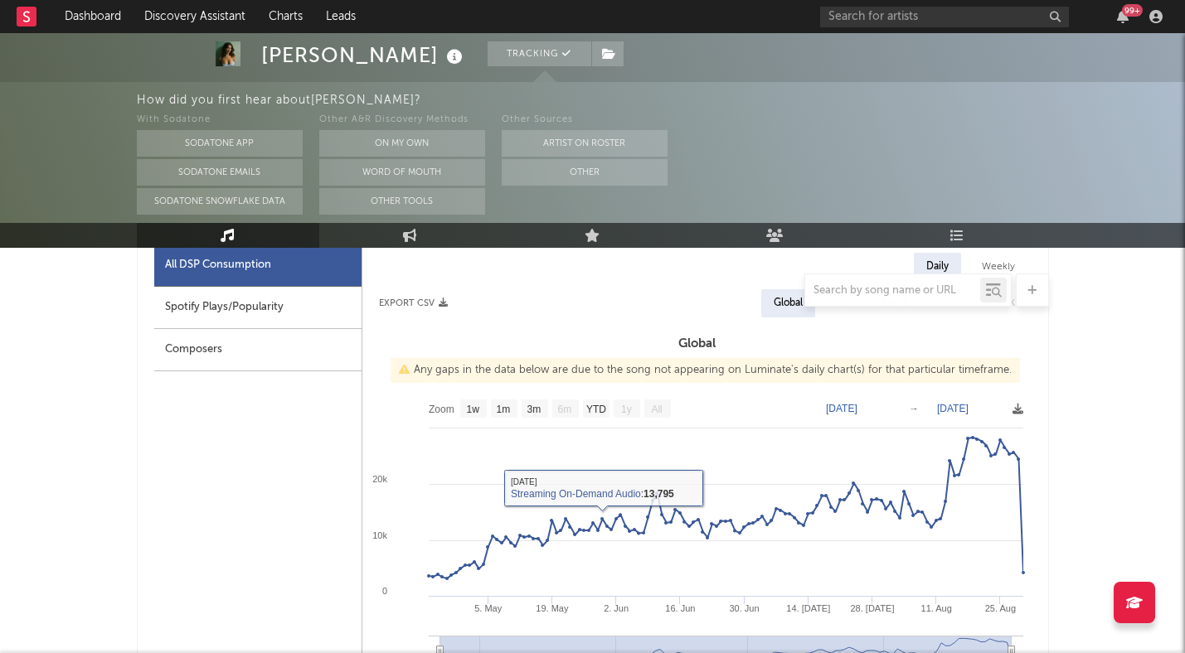
click at [313, 313] on div "Spotify Plays/Popularity" at bounding box center [257, 308] width 207 height 42
select select "1w"
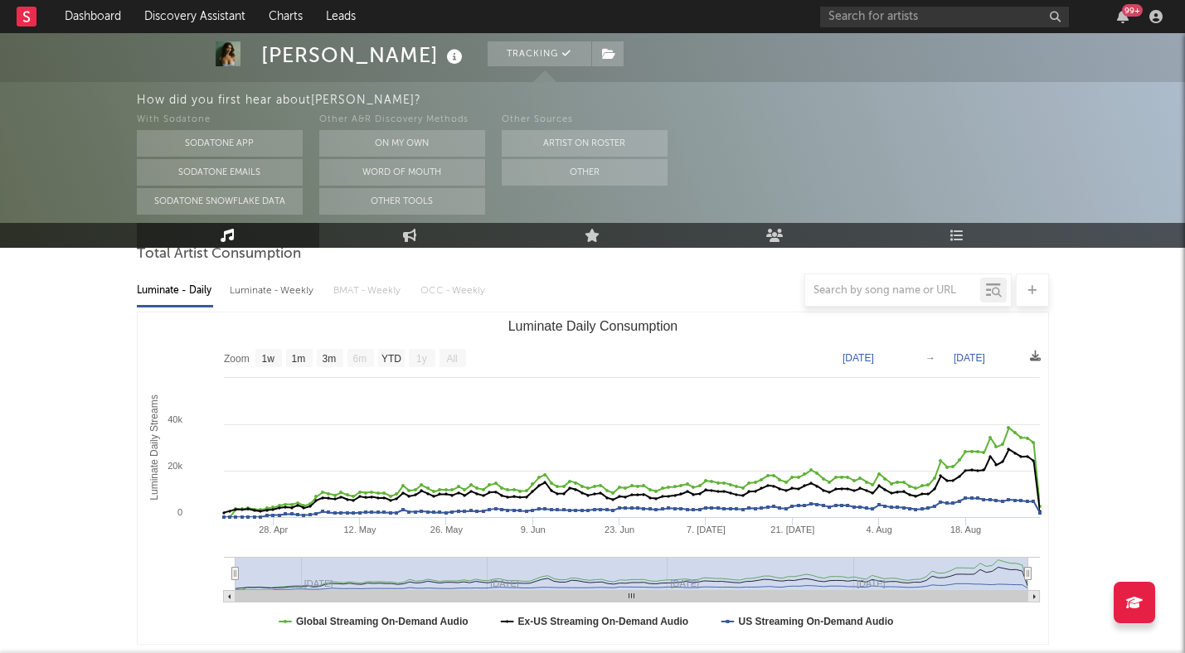
scroll to position [0, 0]
